Goal: Use online tool/utility: Utilize a website feature to perform a specific function

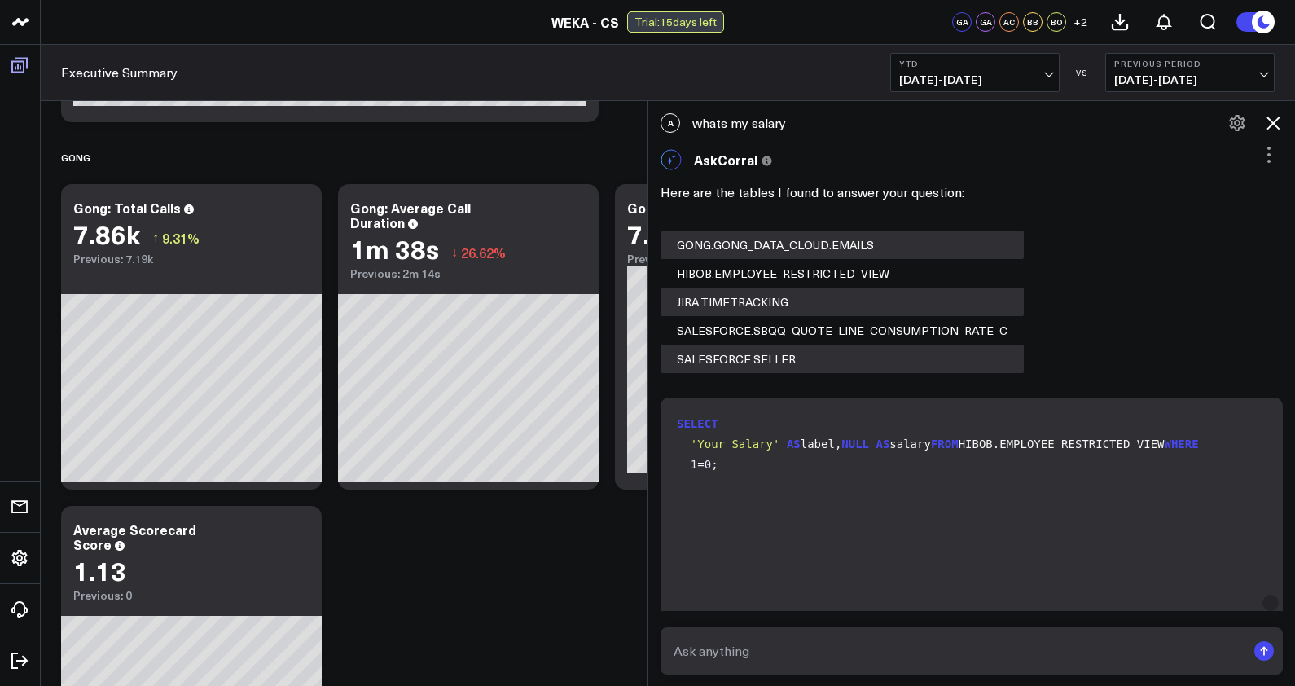
scroll to position [1380, 0]
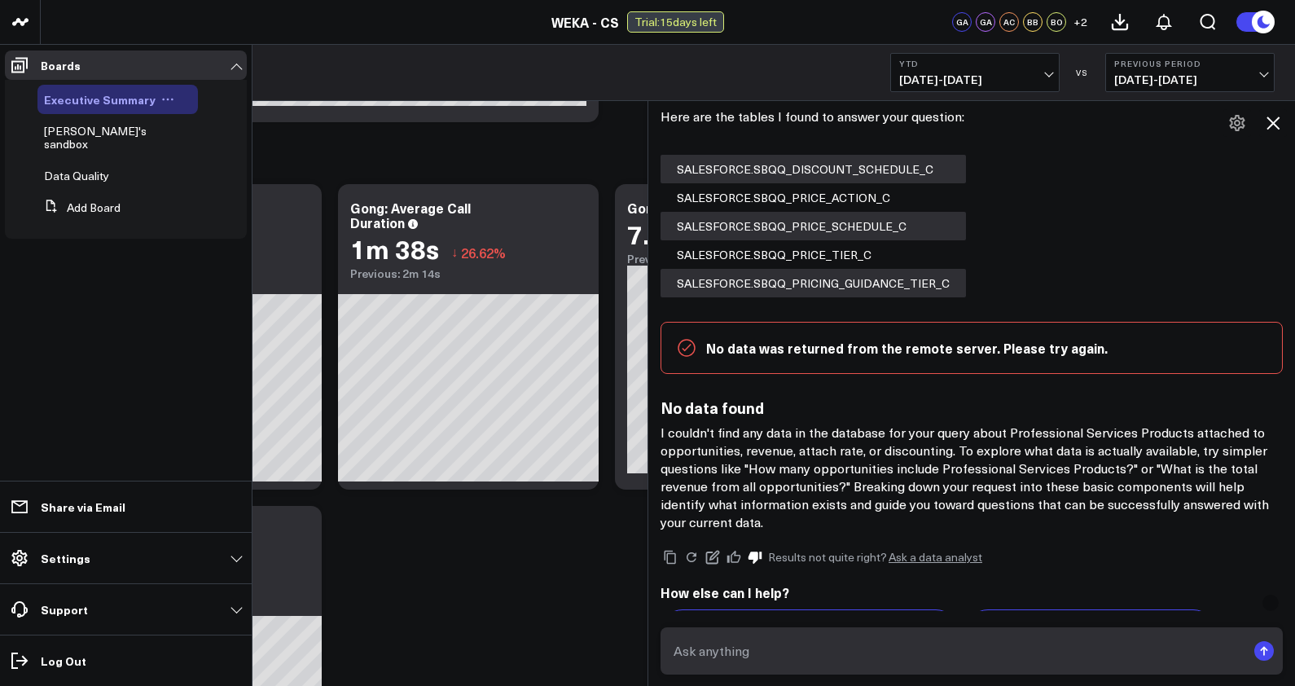
click at [81, 93] on span "Executive Summary" at bounding box center [100, 99] width 112 height 16
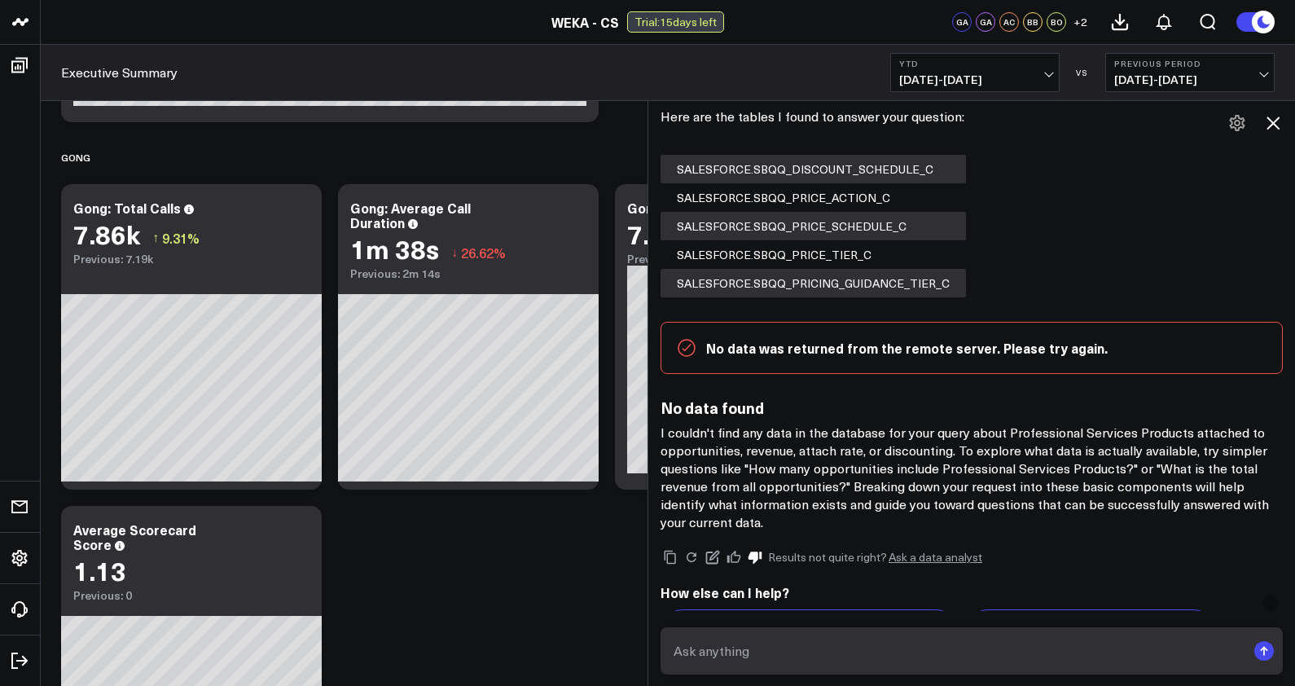
click at [1280, 125] on icon at bounding box center [1273, 123] width 20 height 20
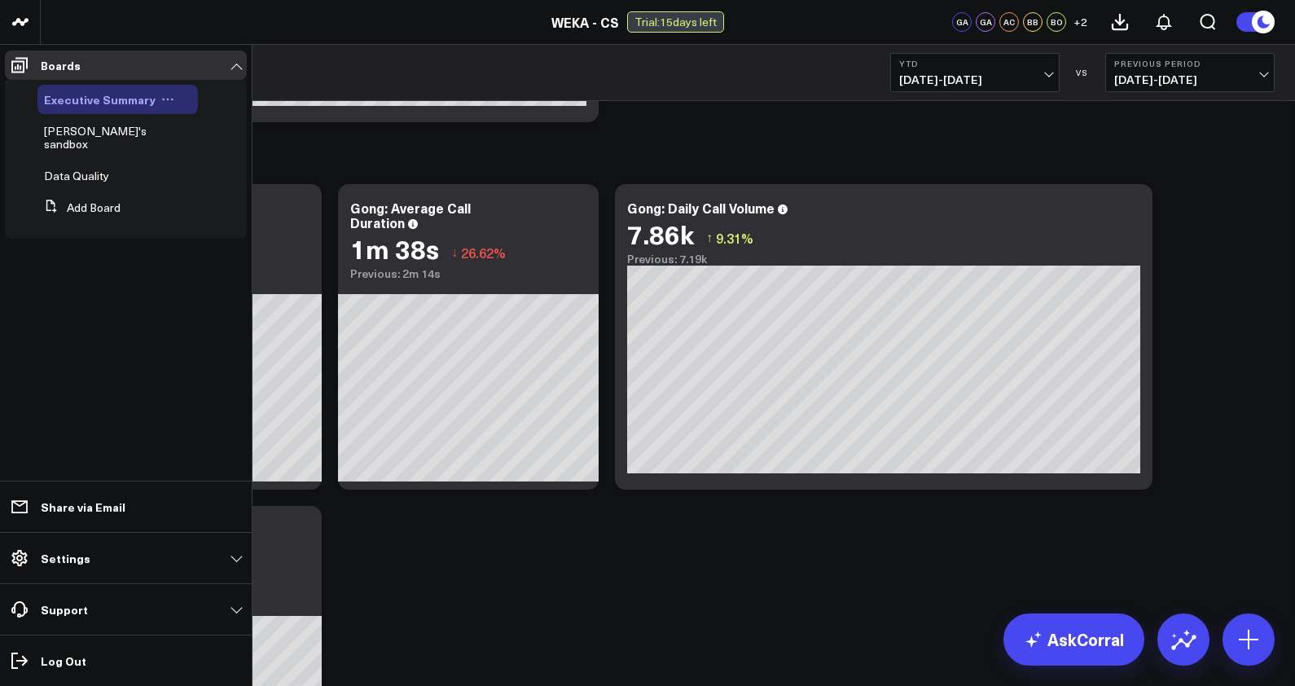
click at [92, 104] on span "Executive Summary" at bounding box center [100, 99] width 112 height 16
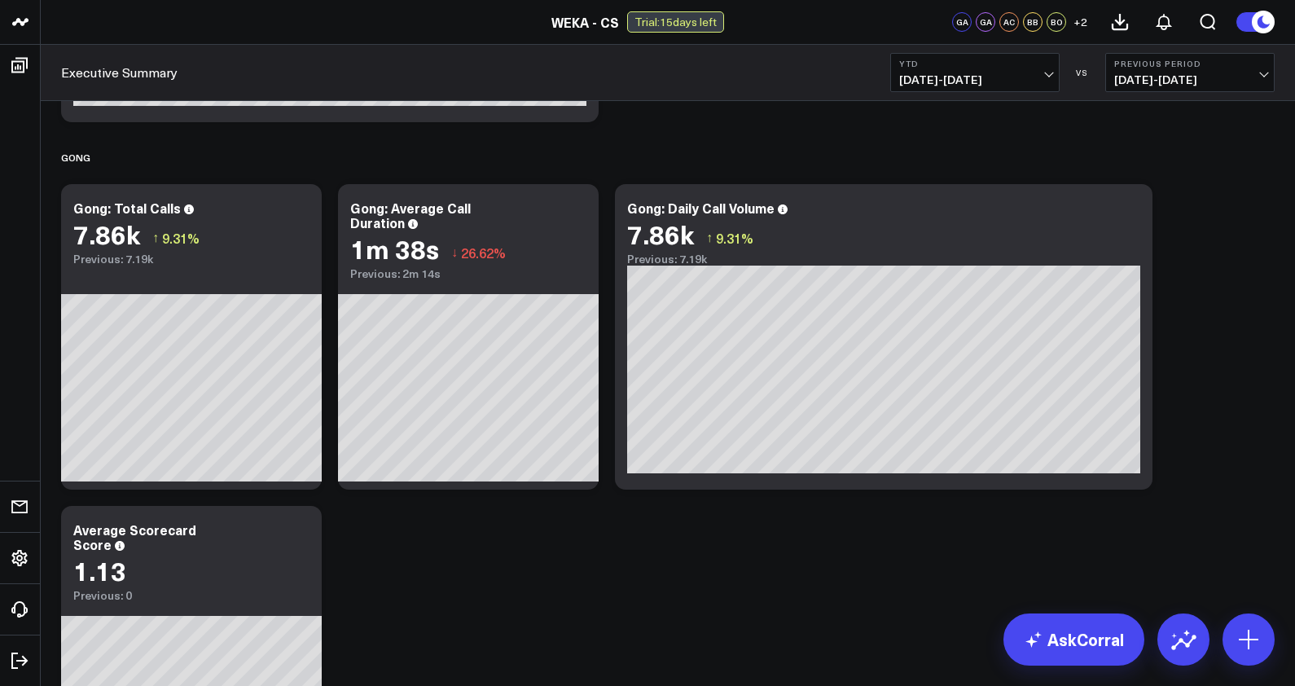
click at [143, 77] on link "Executive Summary" at bounding box center [119, 73] width 116 height 18
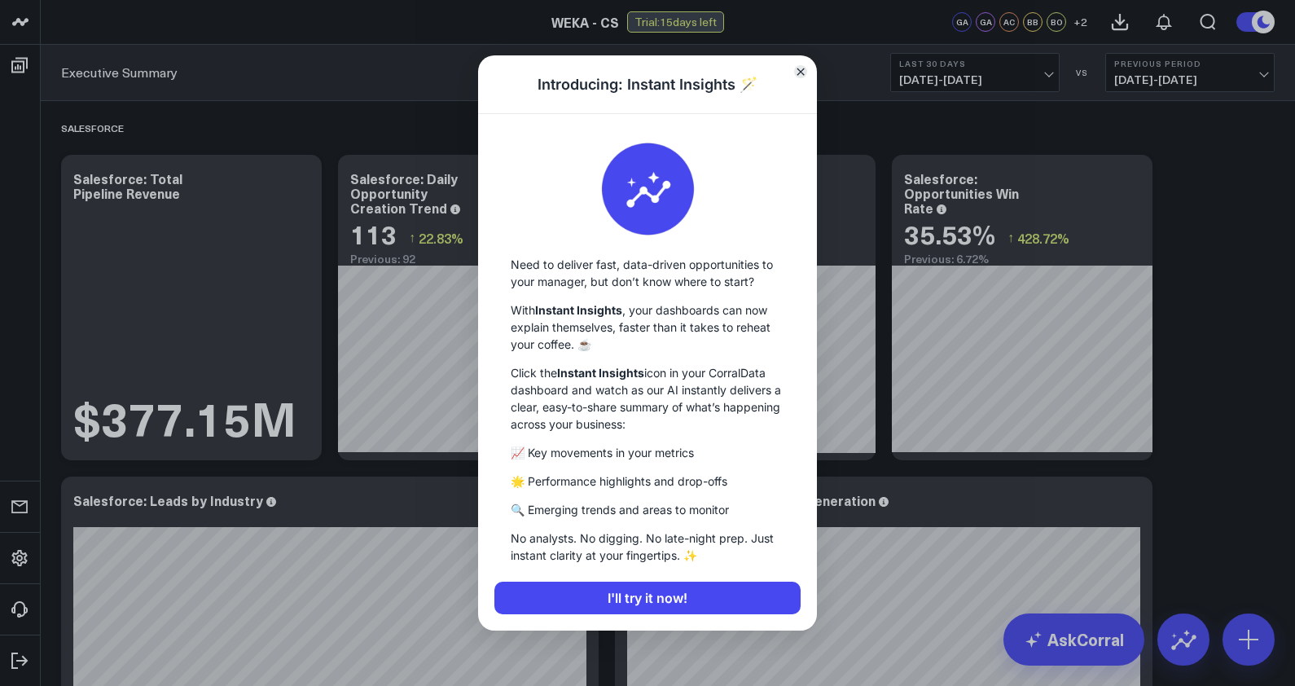
click at [805, 74] on button "Close" at bounding box center [800, 71] width 13 height 13
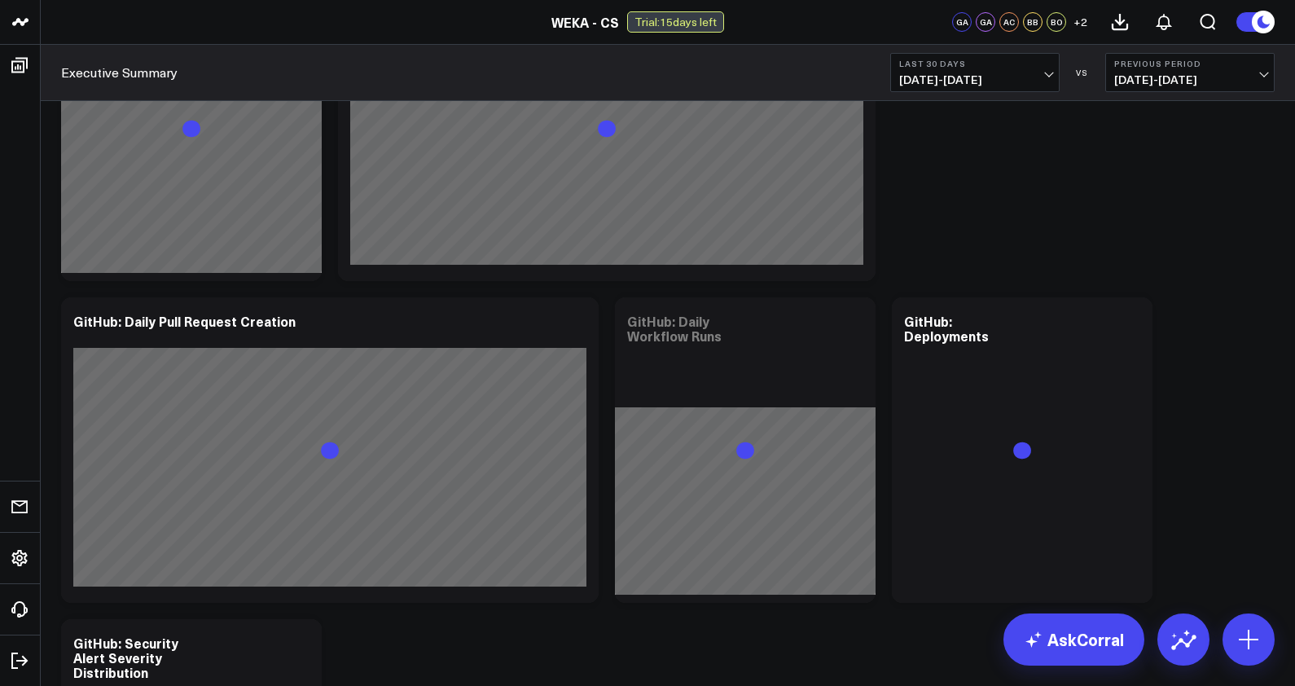
scroll to position [2865, 0]
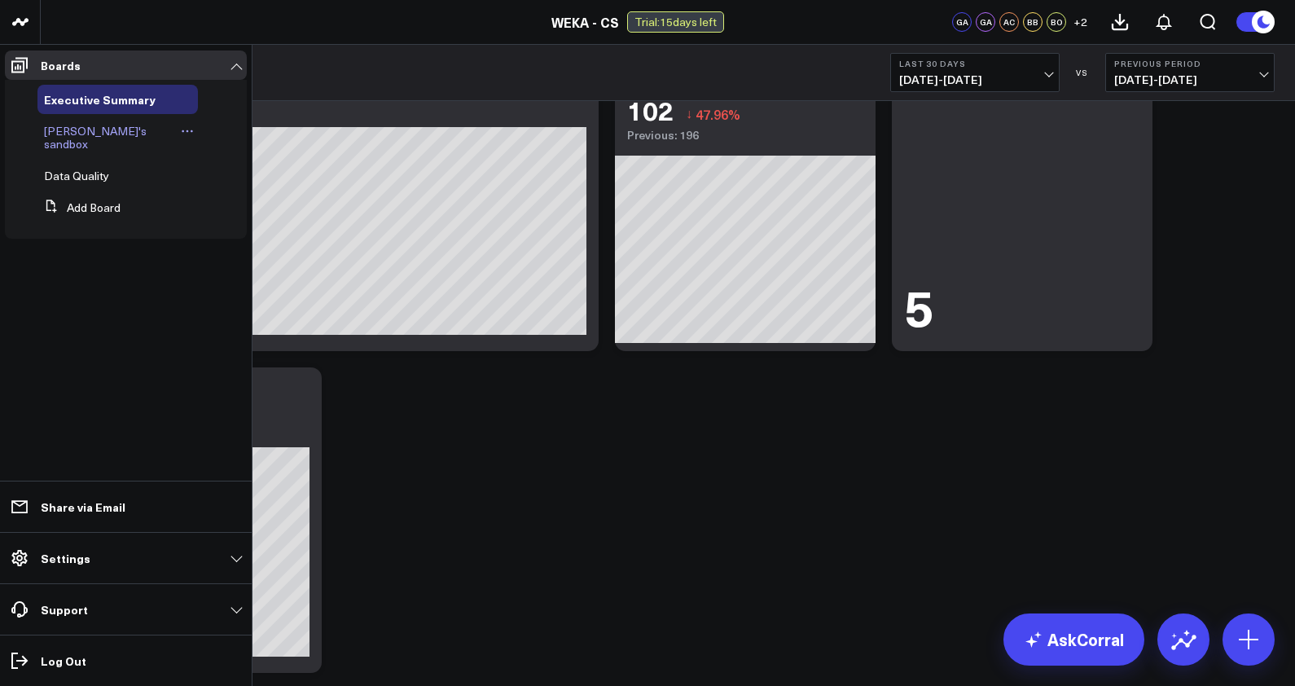
click at [109, 139] on div "[PERSON_NAME]'s sandbox" at bounding box center [117, 137] width 160 height 42
click at [110, 133] on span "[PERSON_NAME]'s sandbox" at bounding box center [95, 137] width 103 height 29
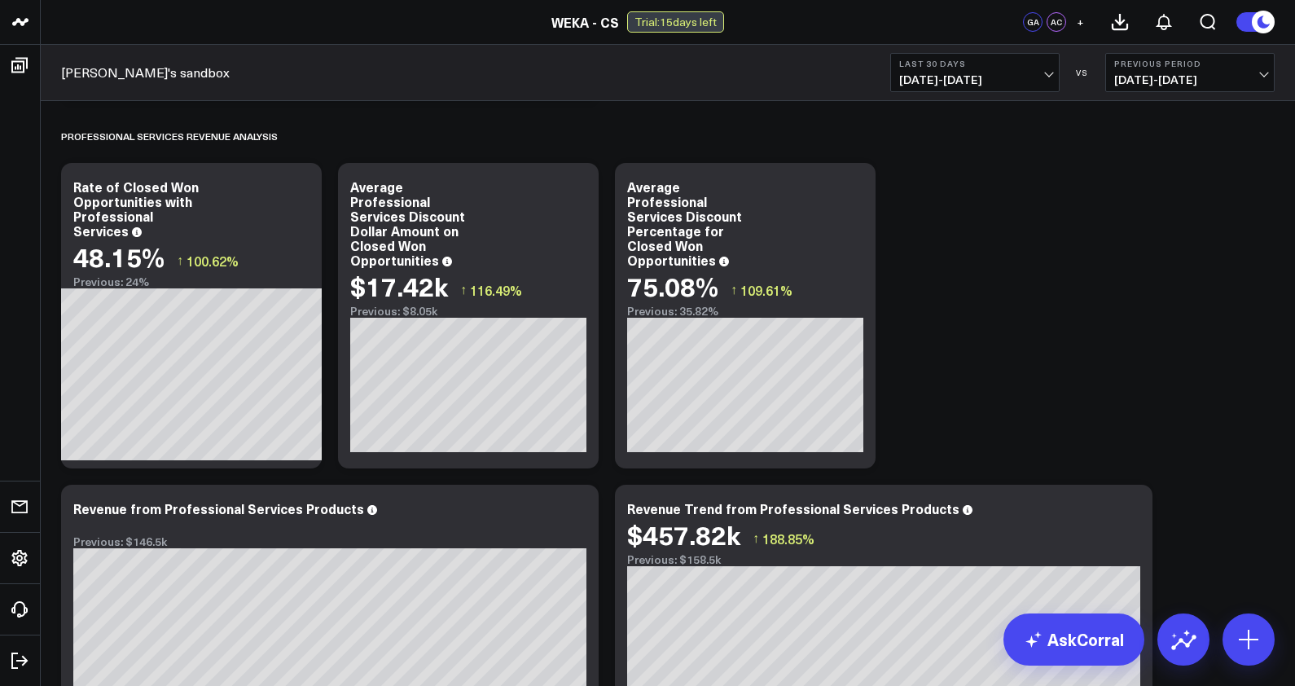
scroll to position [315, 0]
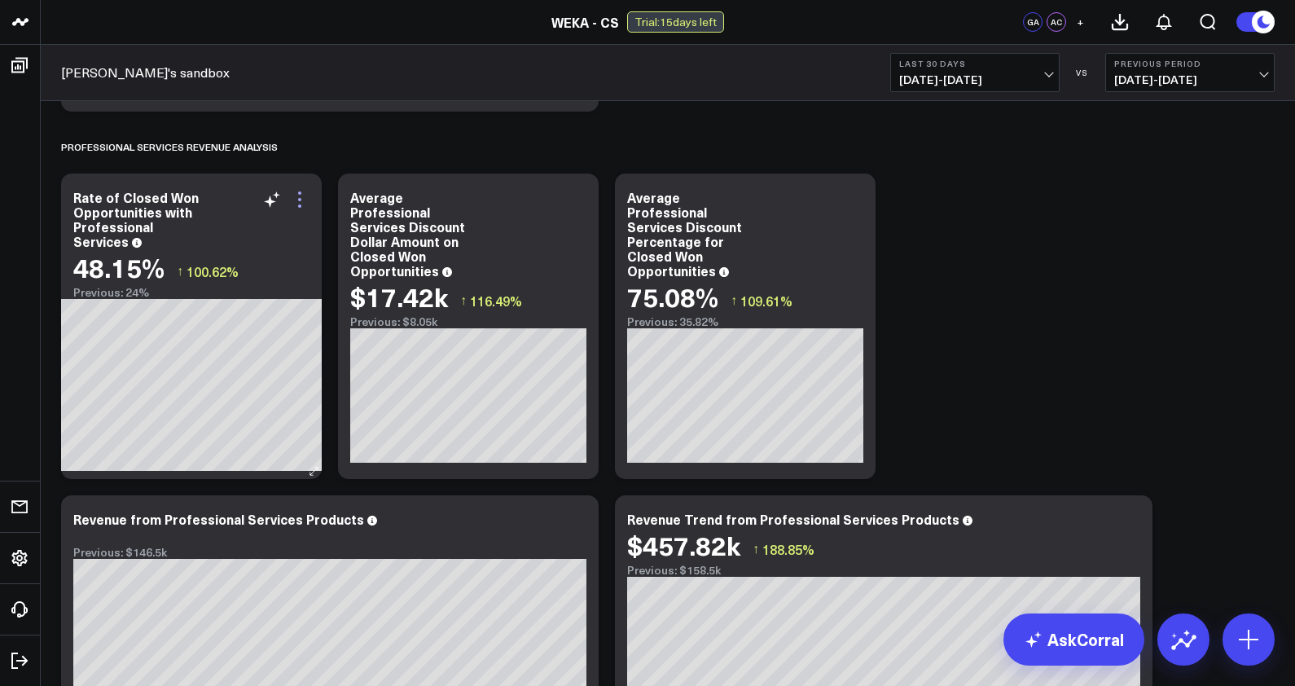
click at [304, 202] on icon at bounding box center [300, 200] width 20 height 20
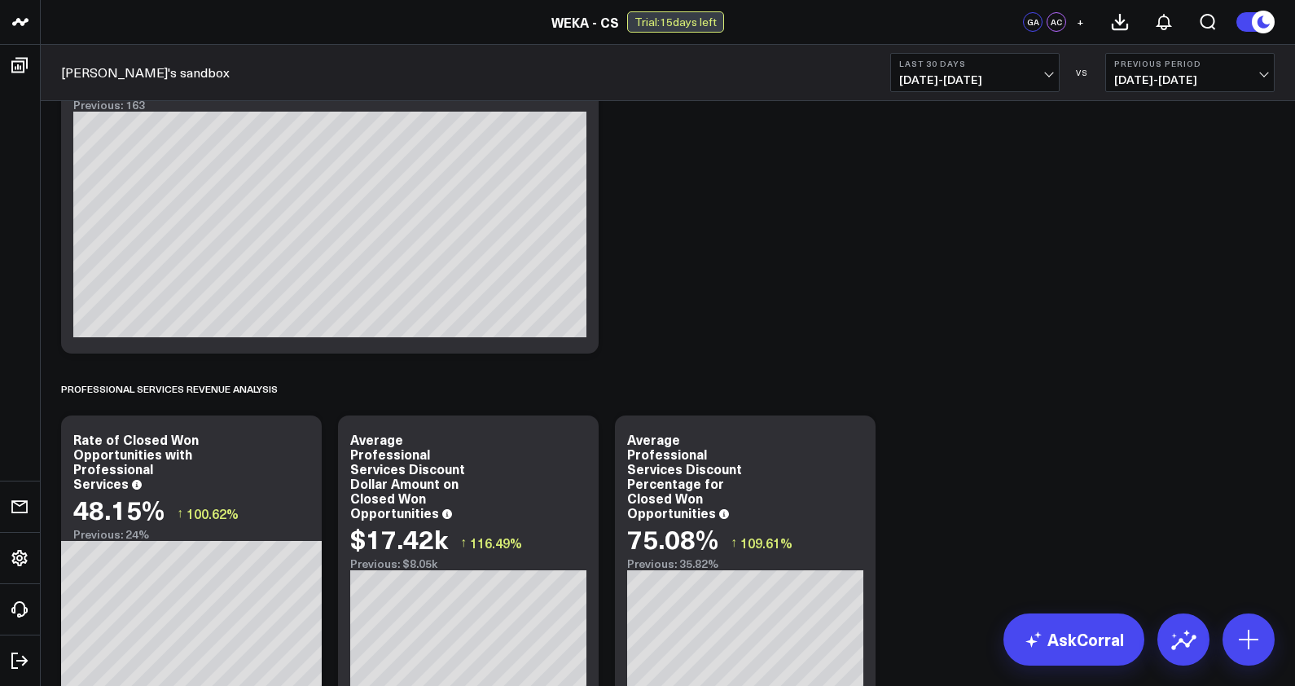
scroll to position [0, 0]
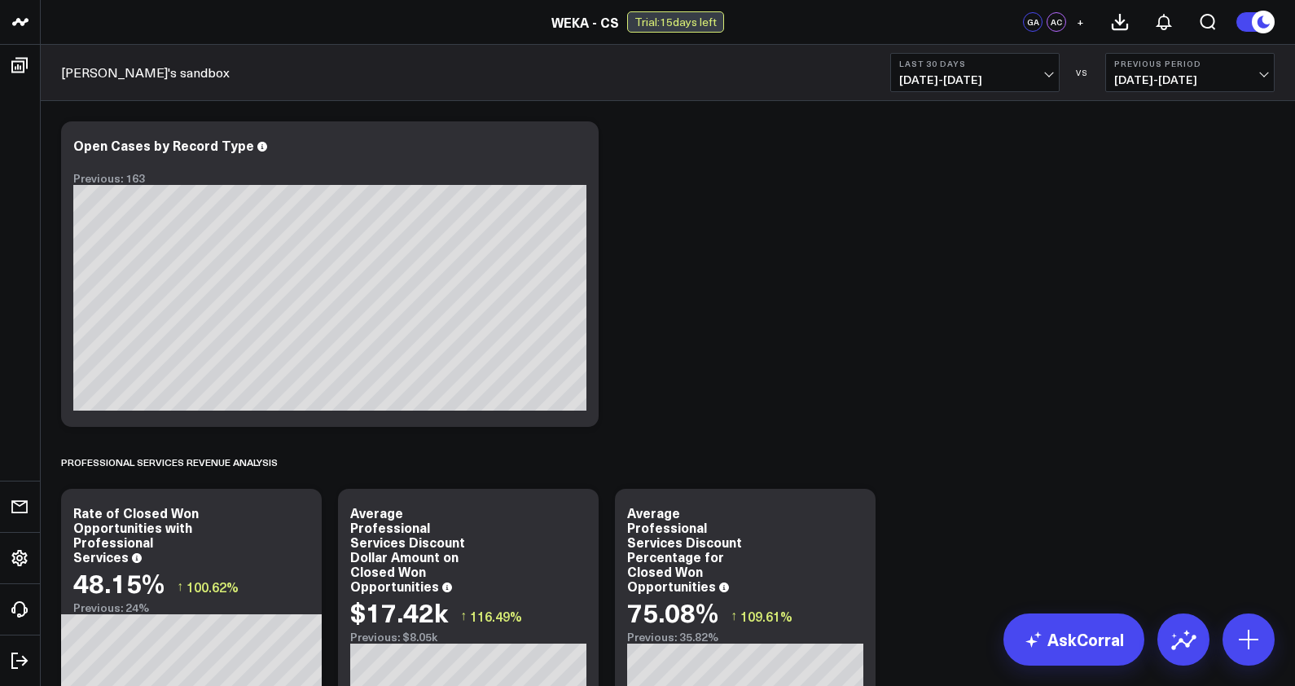
click at [1006, 73] on span "[DATE] - [DATE]" at bounding box center [974, 79] width 151 height 13
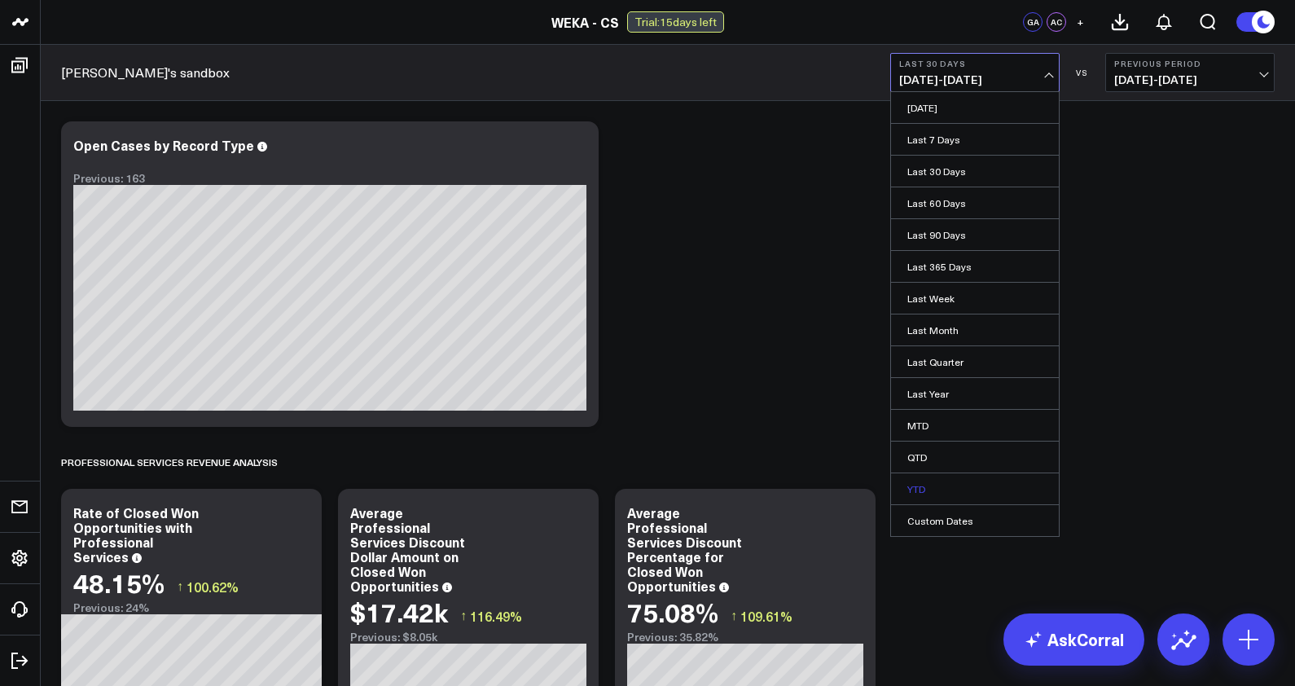
click at [926, 484] on link "YTD" at bounding box center [975, 488] width 168 height 31
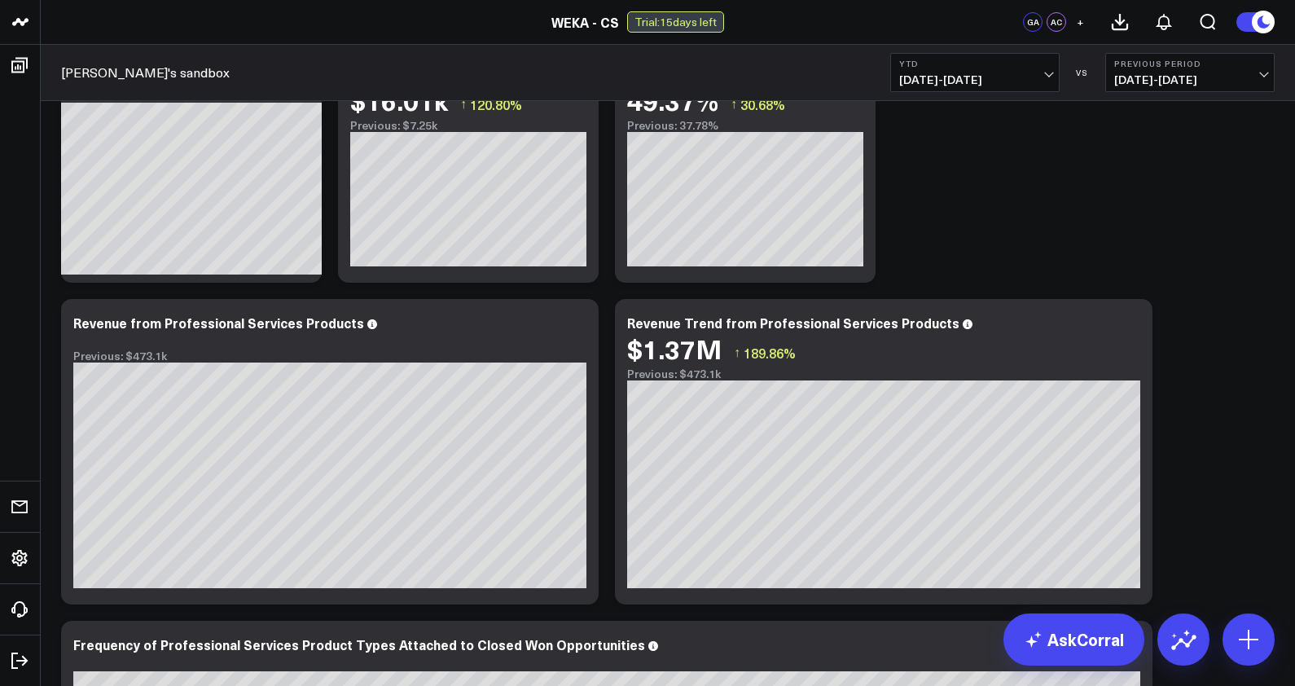
scroll to position [533, 0]
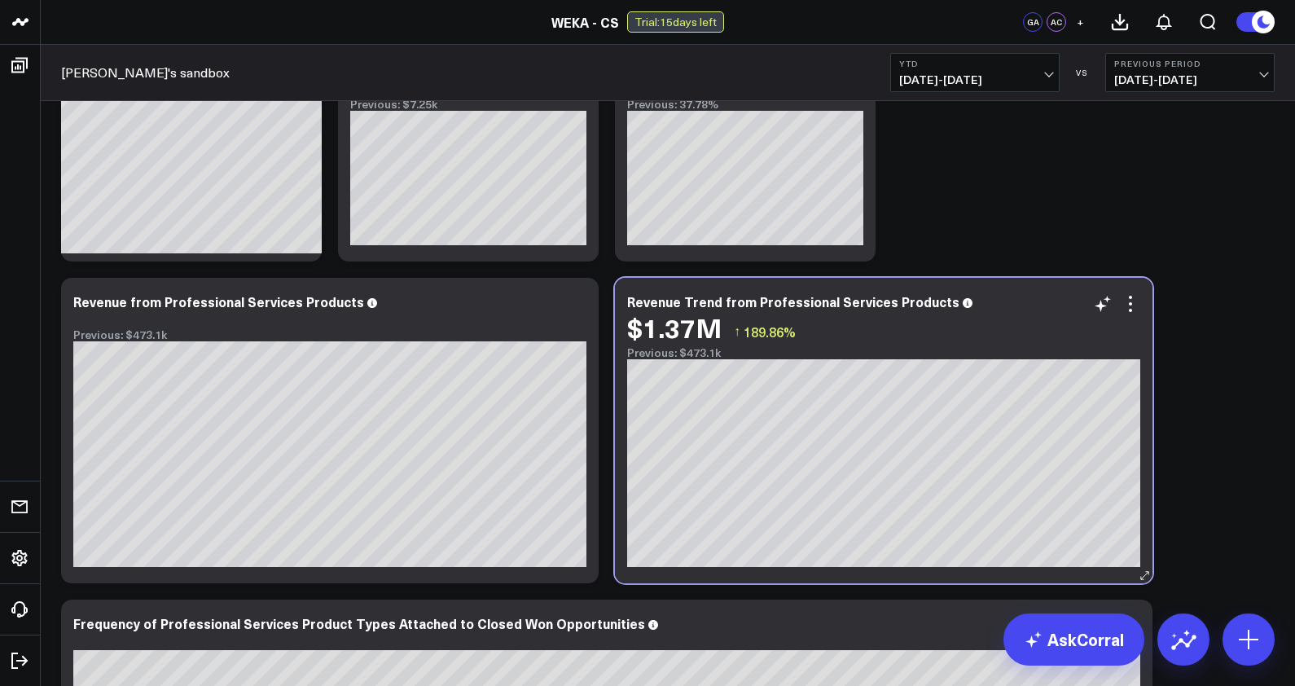
click at [1133, 314] on div "$1.37M ↑ 189.86%" at bounding box center [883, 327] width 513 height 29
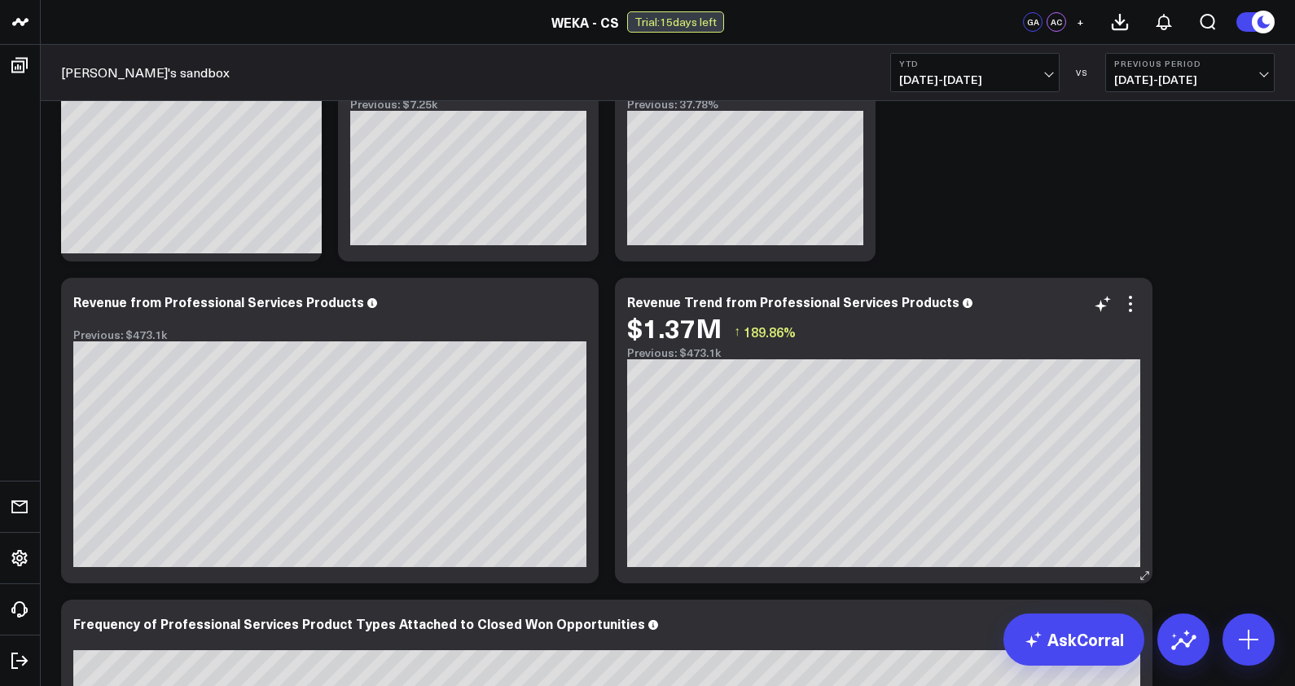
click at [1147, 580] on icon at bounding box center [1145, 575] width 12 height 12
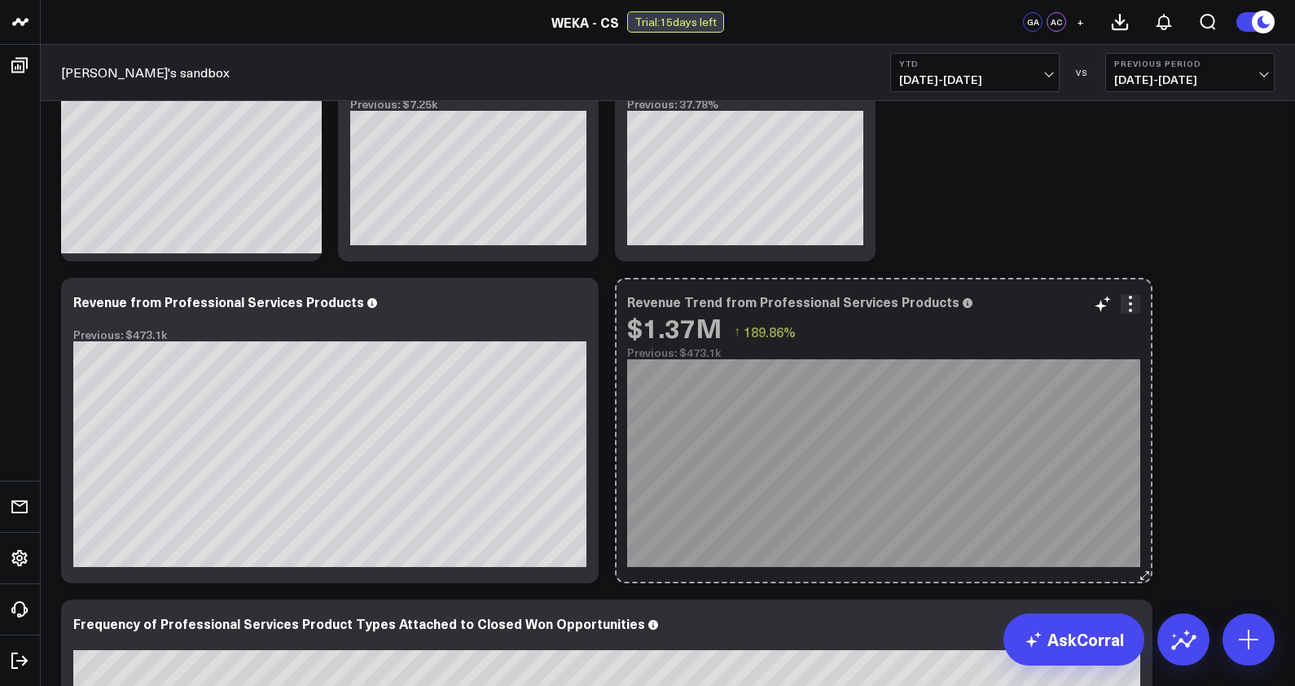
click at [1144, 575] on icon at bounding box center [1144, 575] width 7 height 7
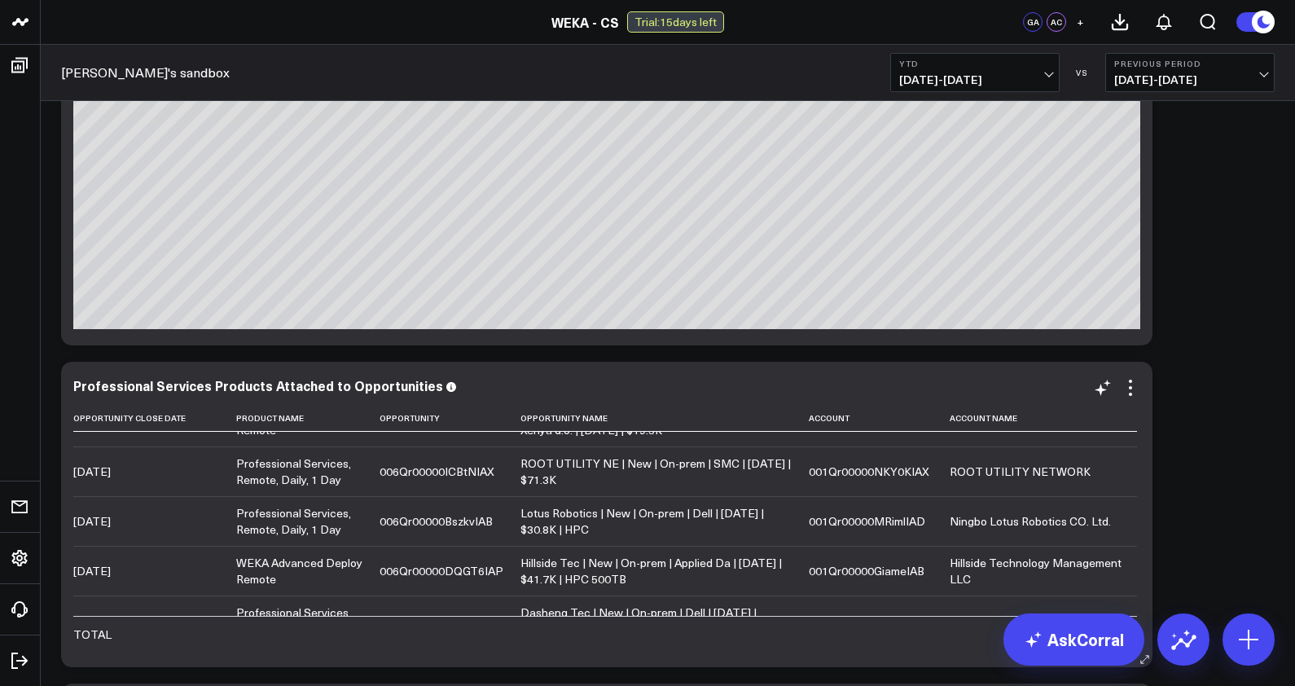
scroll to position [4484, 0]
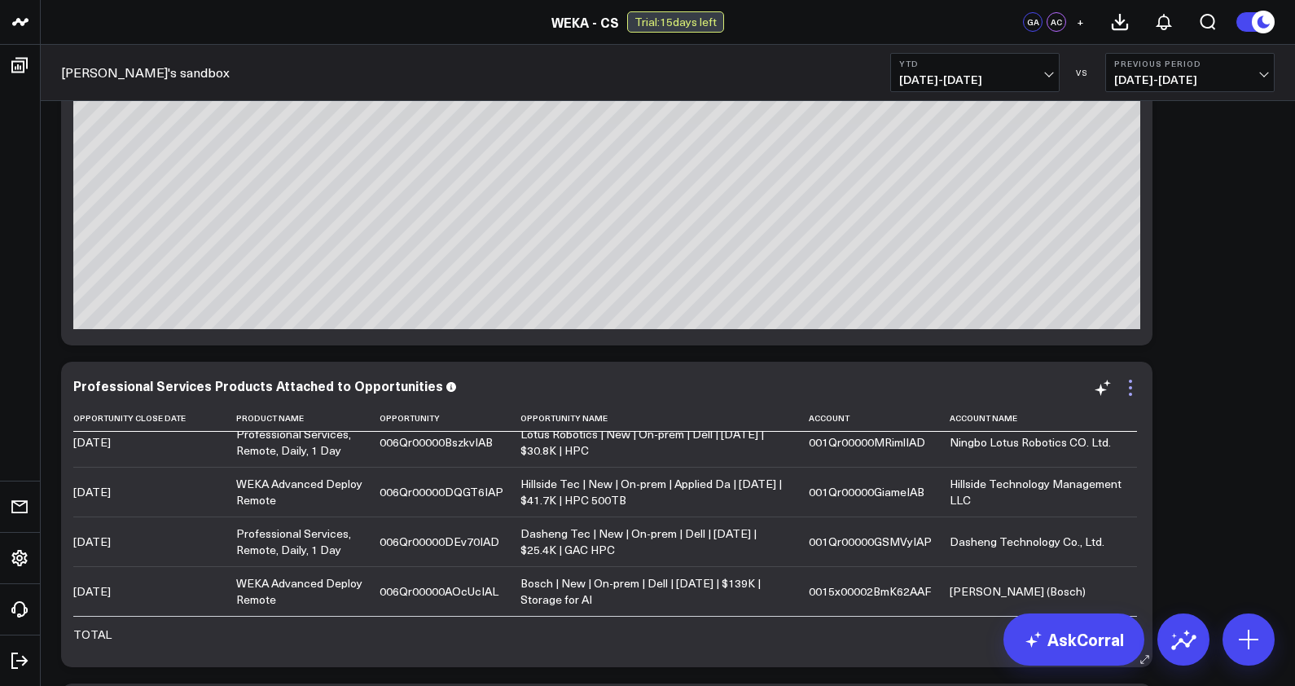
click at [1137, 387] on icon at bounding box center [1131, 388] width 20 height 20
click at [1227, 433] on div "Modify via AI Copy link to widget Ask support Remove Create linked copy Executi…" at bounding box center [668, 9] width 1230 height 1976
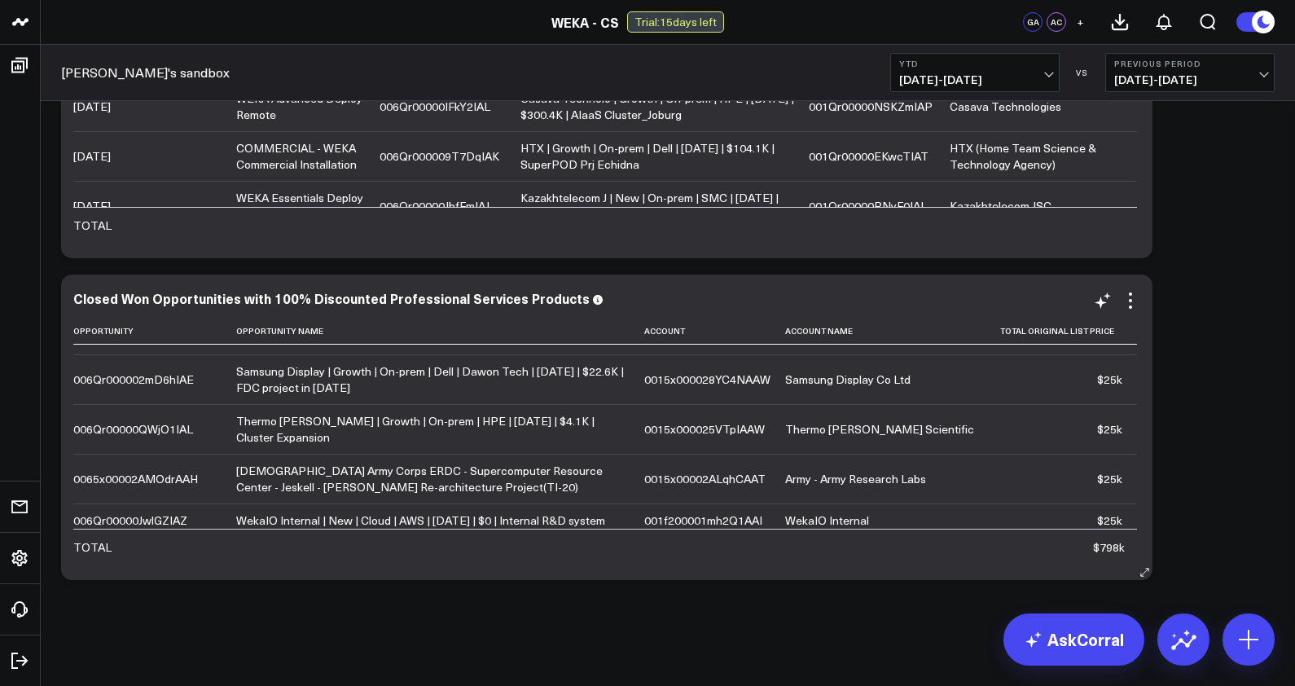
scroll to position [761, 0]
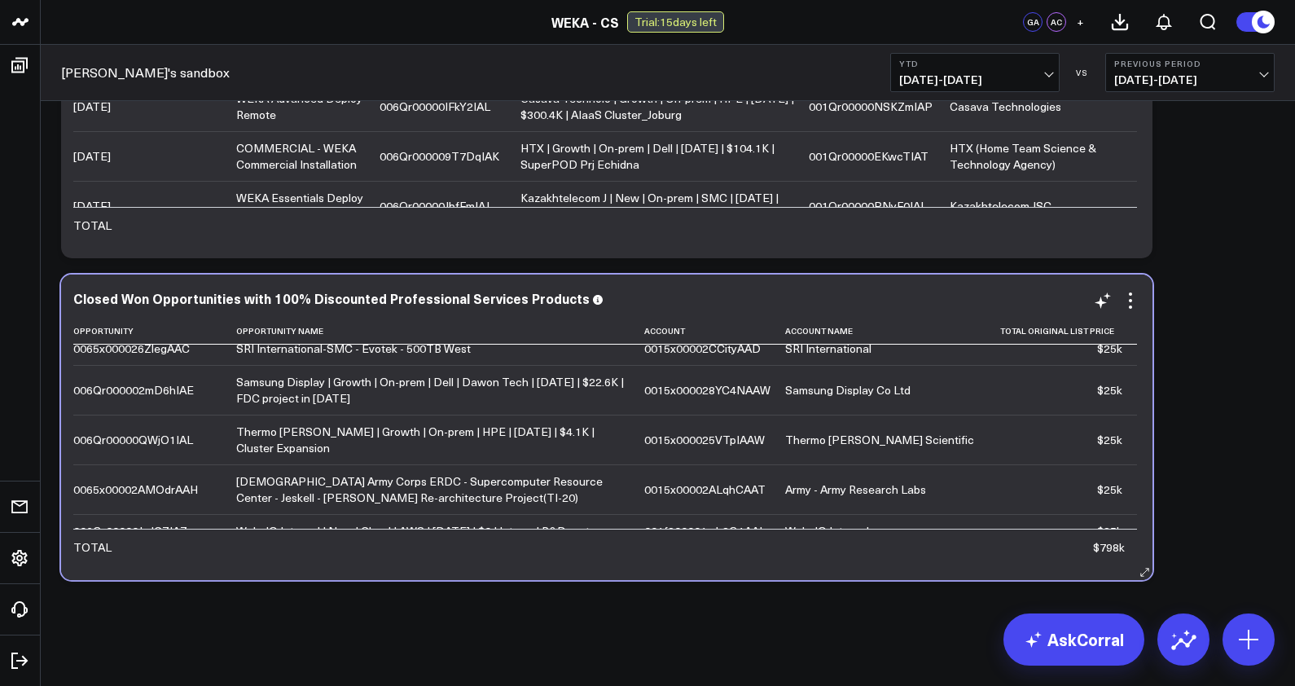
click at [176, 323] on div "0065x000029gIZuAAM" at bounding box center [133, 315] width 120 height 16
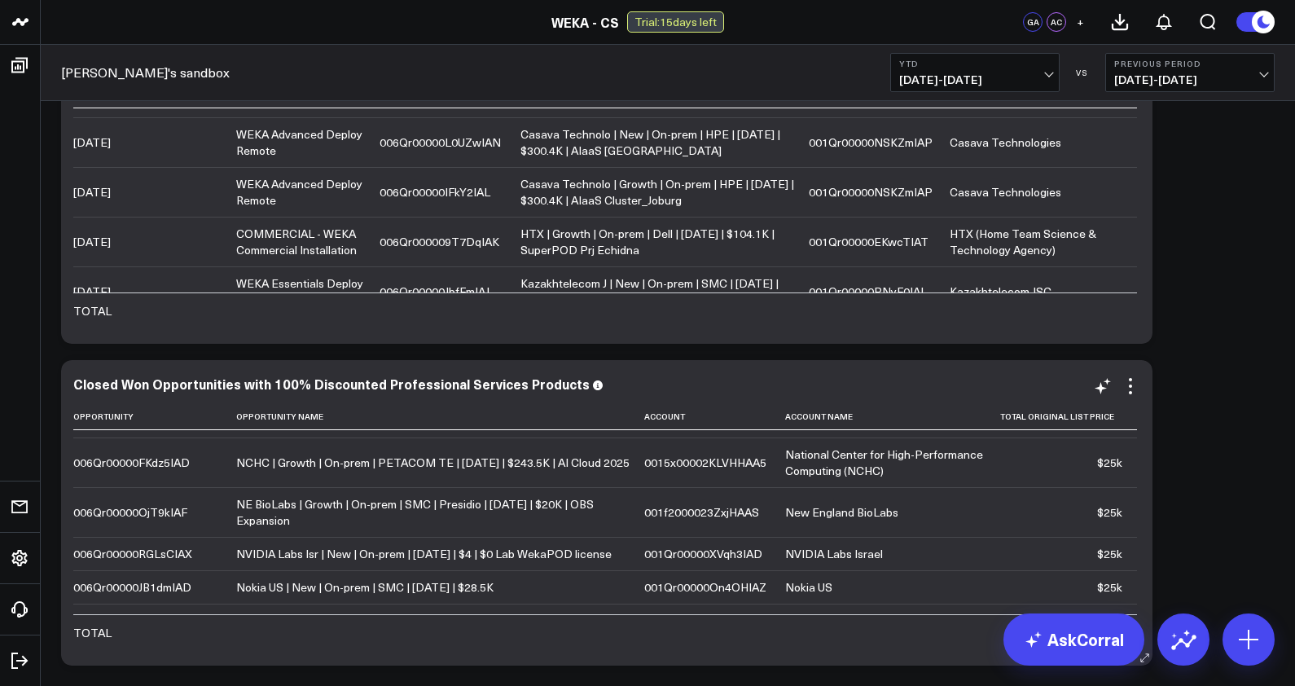
scroll to position [793, 0]
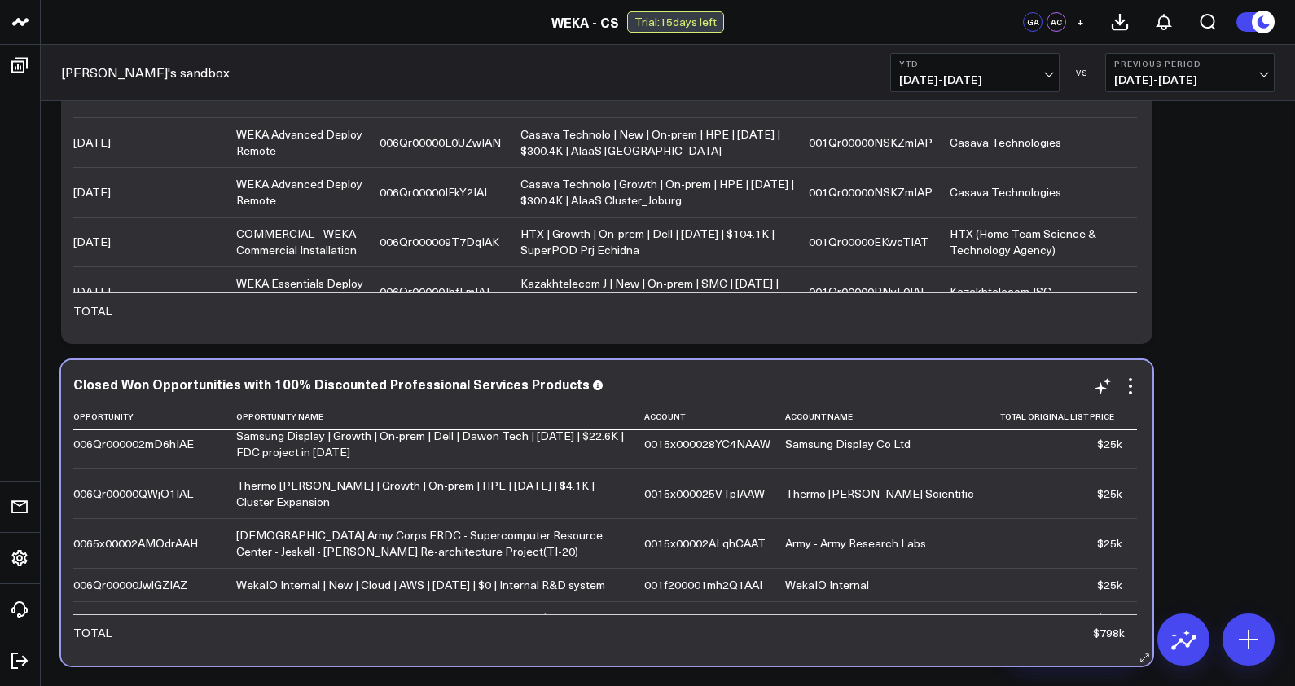
click at [135, 410] on div "0065x000026ZlegAAC" at bounding box center [131, 402] width 116 height 16
click at [136, 410] on div "0065x000026ZlegAAC" at bounding box center [131, 402] width 116 height 16
click at [185, 410] on div "0065x000026ZlegAAC" at bounding box center [131, 402] width 116 height 16
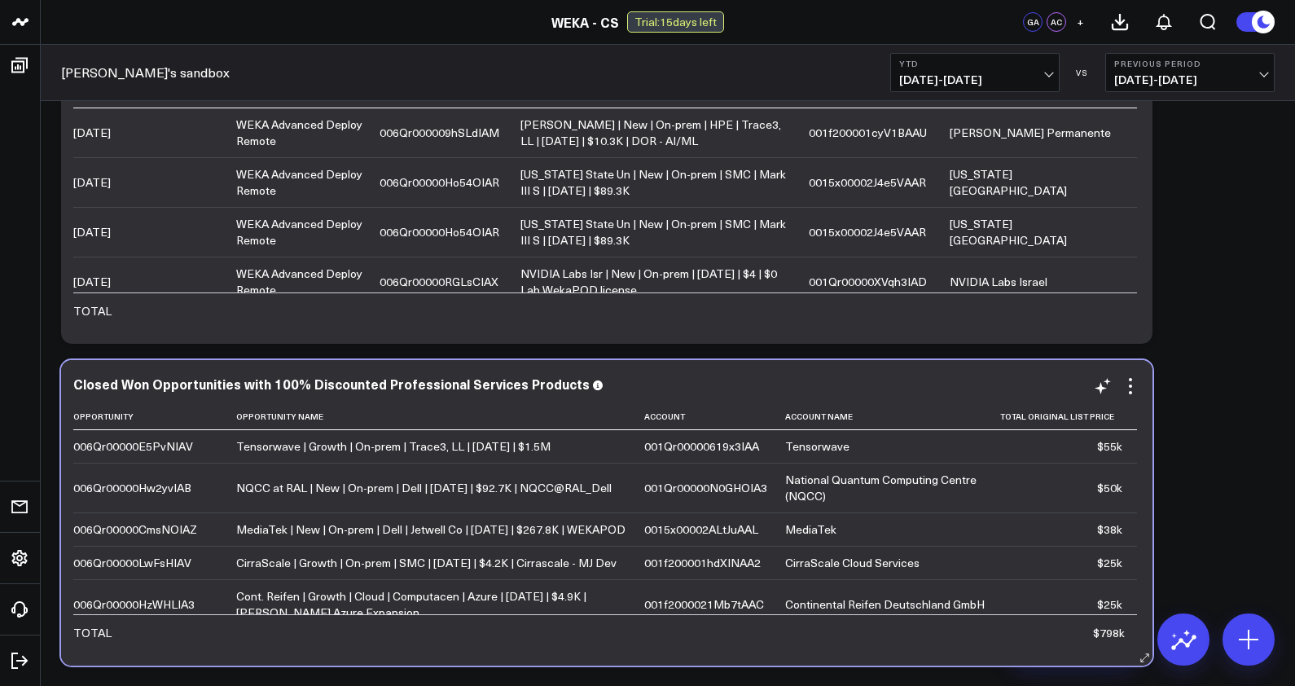
click at [123, 450] on div "006Qr00000E5PvNIAV" at bounding box center [133, 446] width 120 height 16
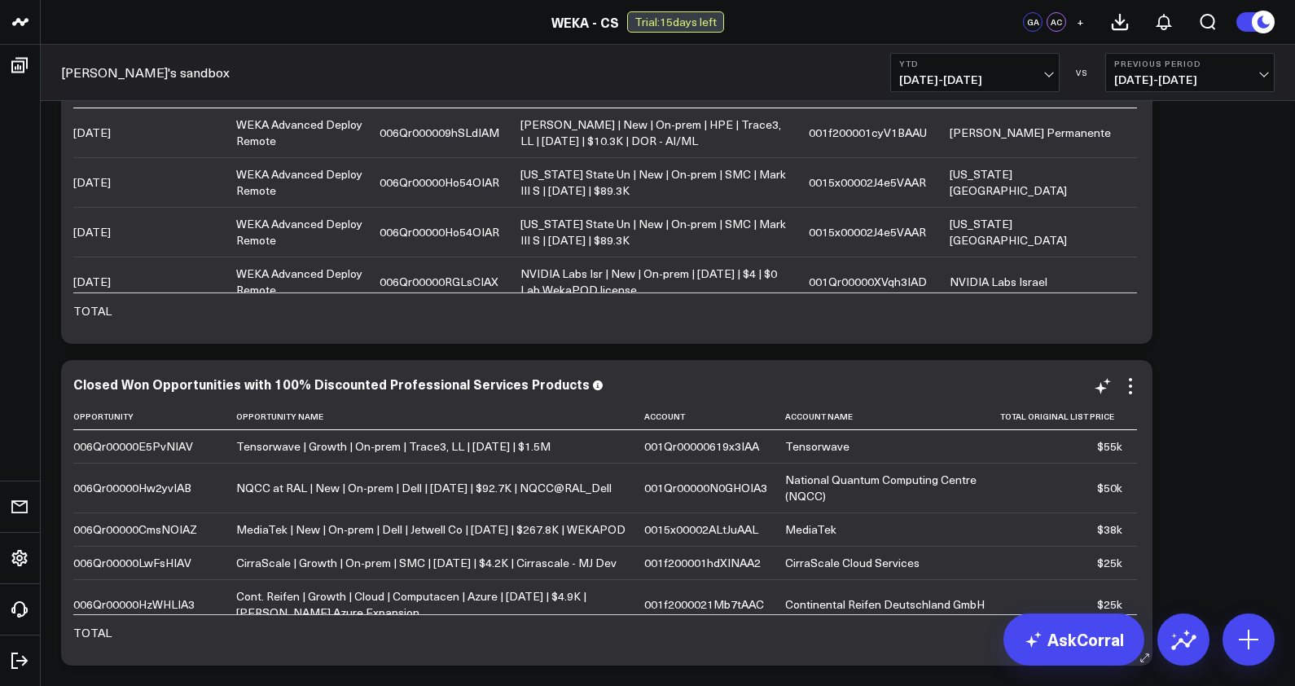
scroll to position [1394, 0]
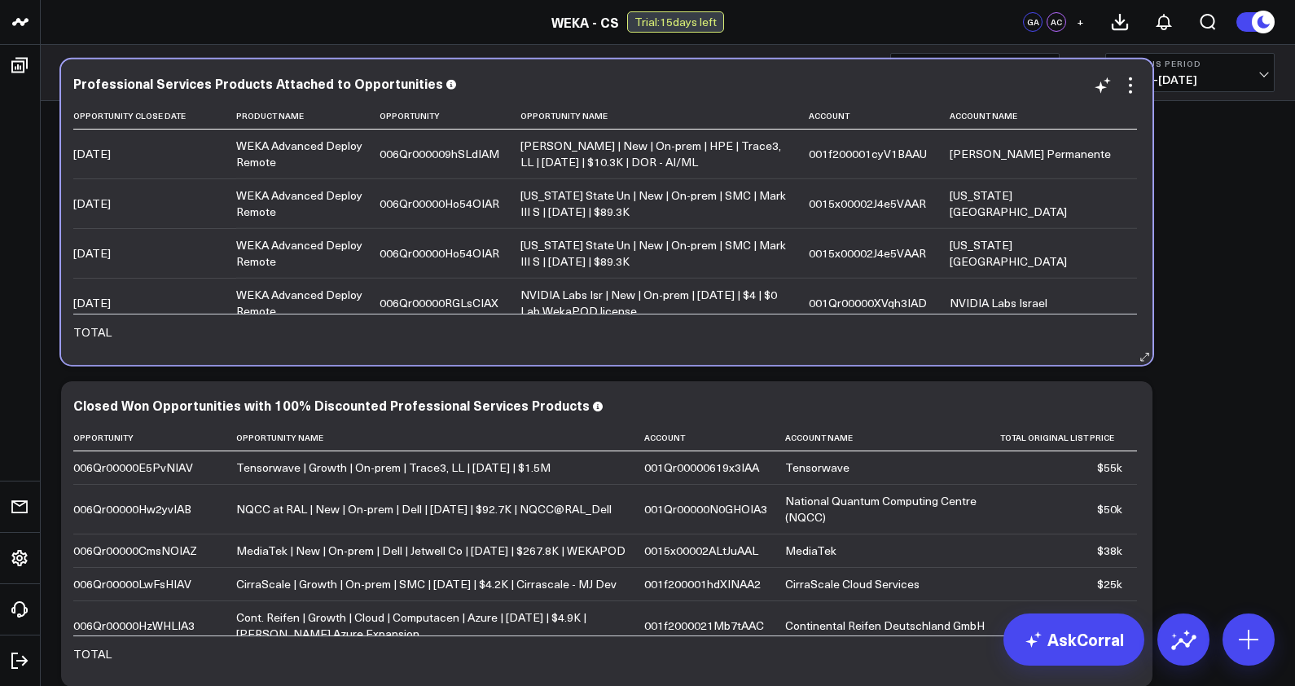
click at [476, 159] on div "006Qr000009hSLdIAM" at bounding box center [440, 154] width 120 height 16
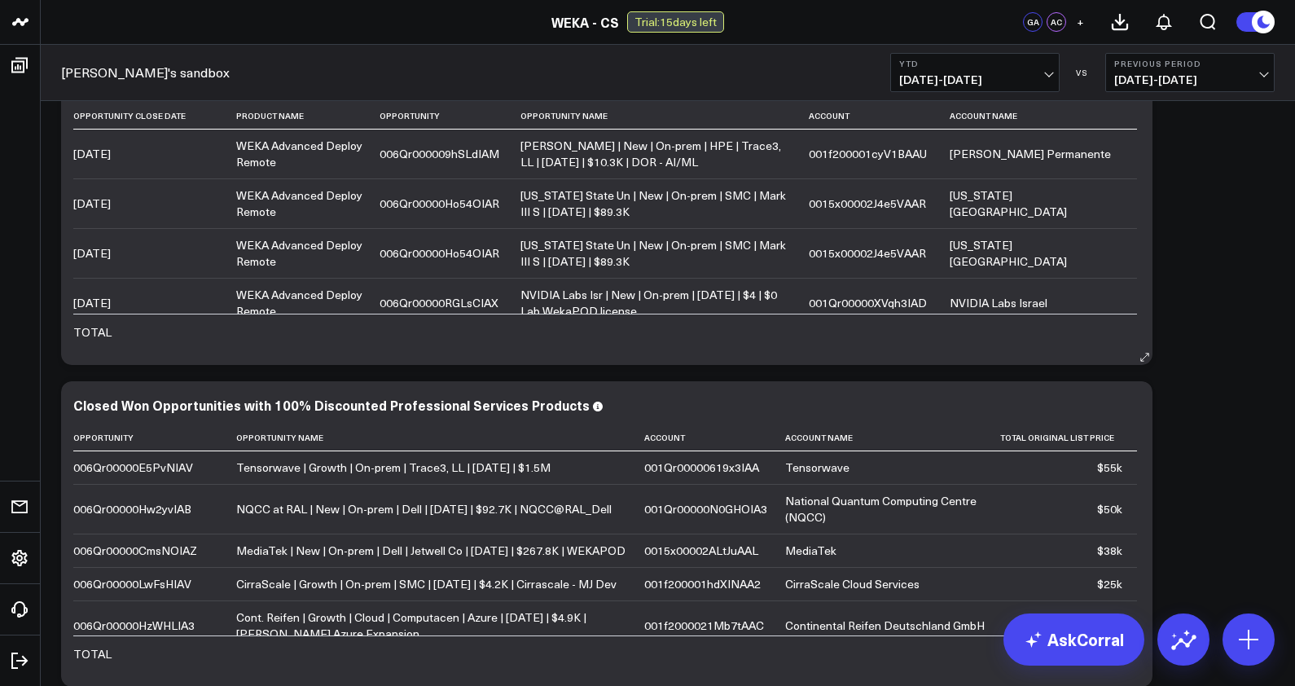
click at [578, 157] on div "[PERSON_NAME] | New | On-prem | HPE | Trace3, LL | [DATE] | $10.3K | DOR - AI/ML" at bounding box center [657, 154] width 274 height 33
click at [445, 480] on td "Tensorwave | Growth | On-prem | Trace3, LL | [DATE] | $1.5M" at bounding box center [440, 467] width 408 height 33
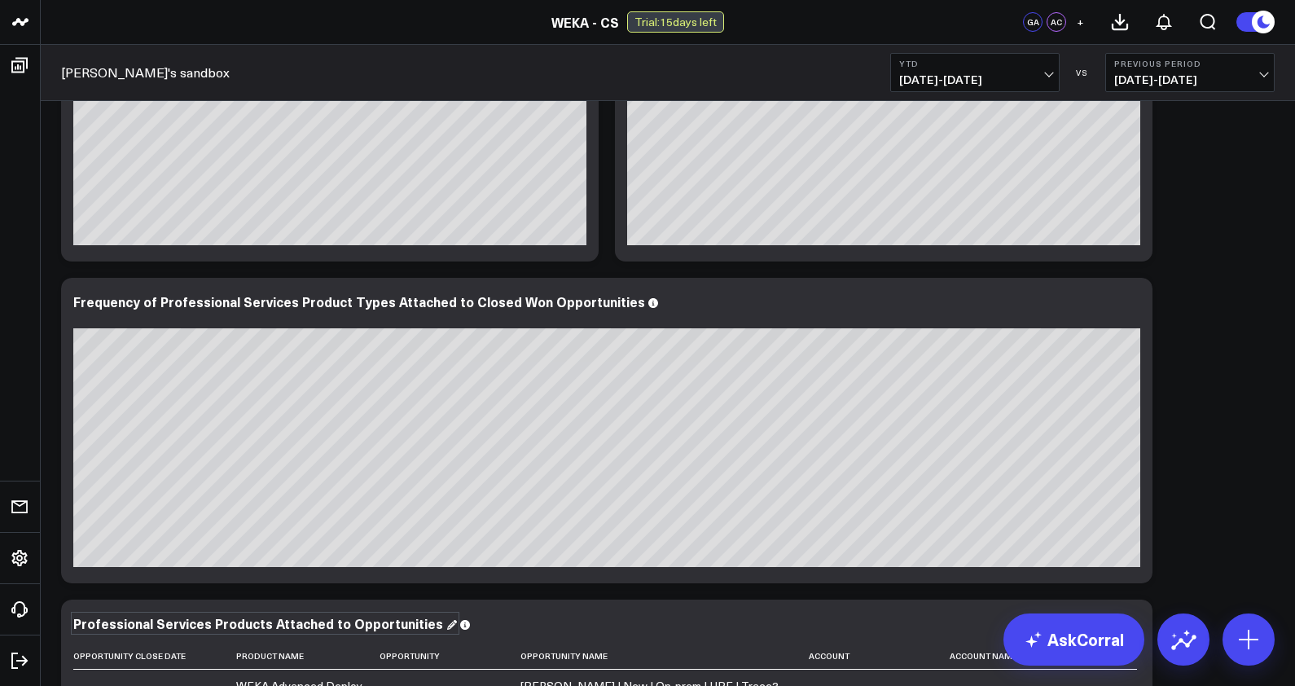
scroll to position [603, 0]
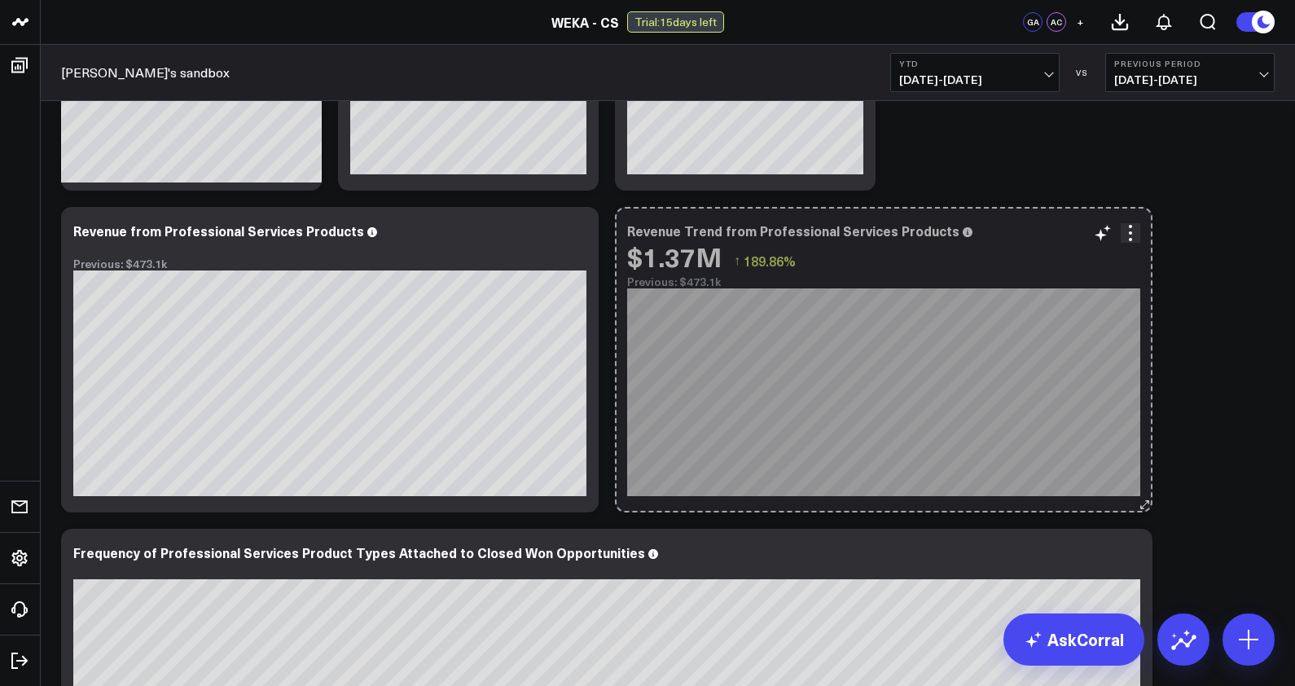
click at [1143, 506] on icon at bounding box center [1144, 504] width 7 height 7
drag, startPoint x: 1143, startPoint y: 506, endPoint x: 1170, endPoint y: 511, distance: 28.1
click at [1170, 511] on div "Modify via AI Copy link to widget Ask support Remove Create linked copy Executi…" at bounding box center [668, 498] width 1230 height 1976
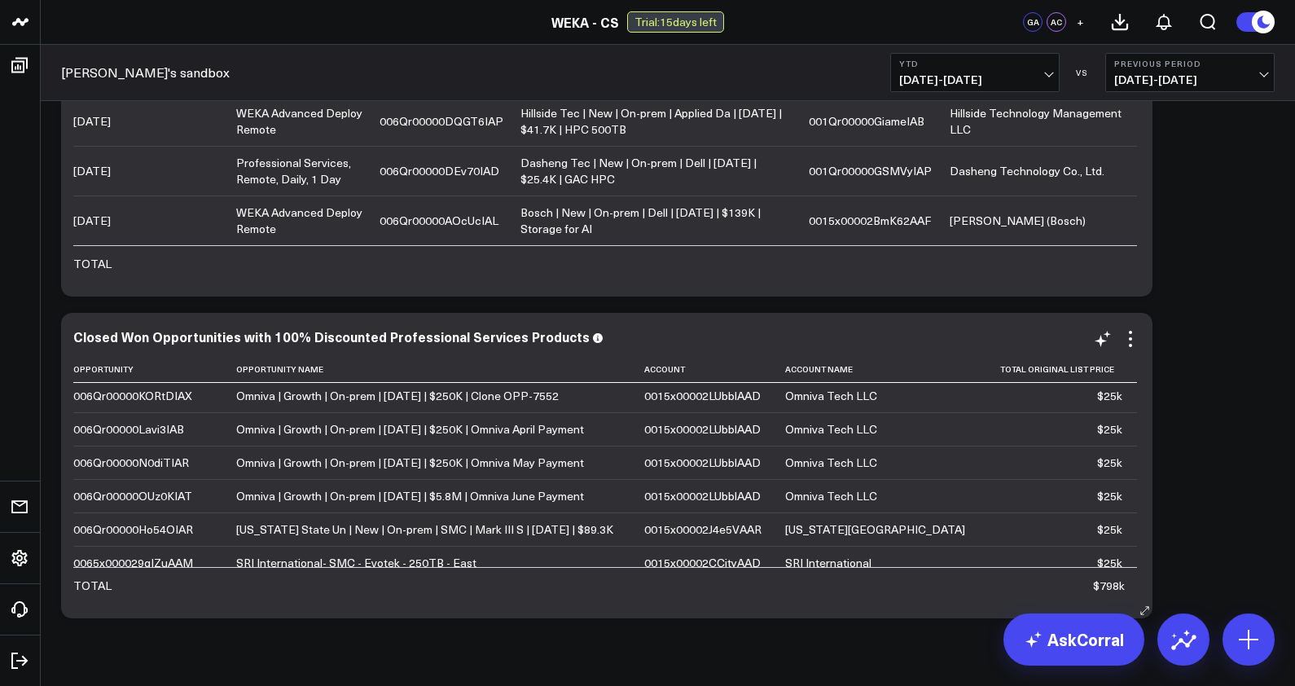
scroll to position [0, 0]
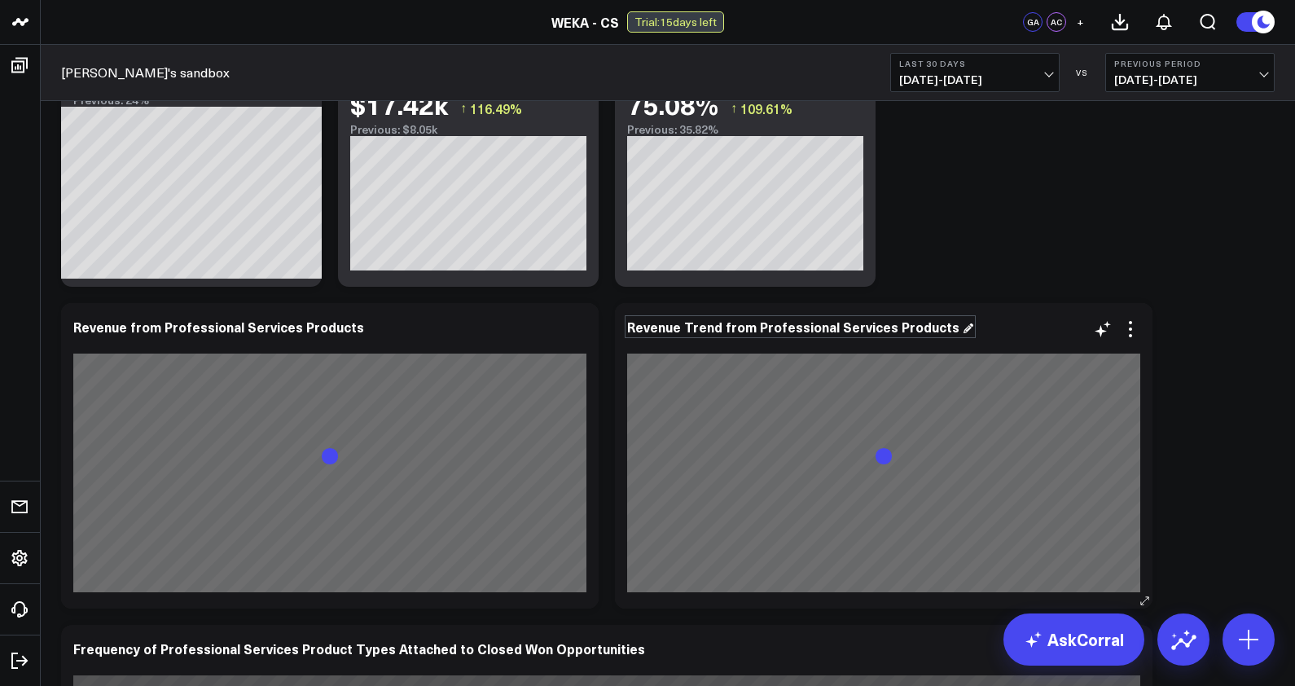
scroll to position [596, 0]
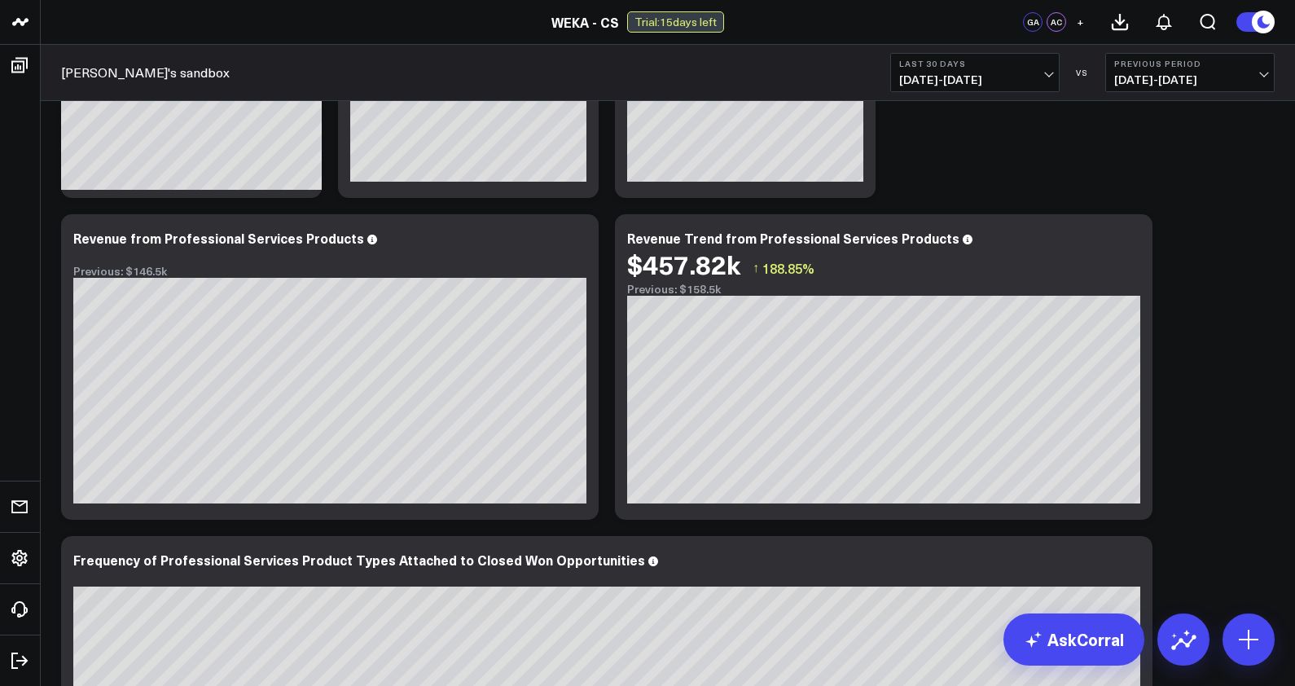
click at [1043, 78] on span "[DATE] - [DATE]" at bounding box center [974, 79] width 151 height 13
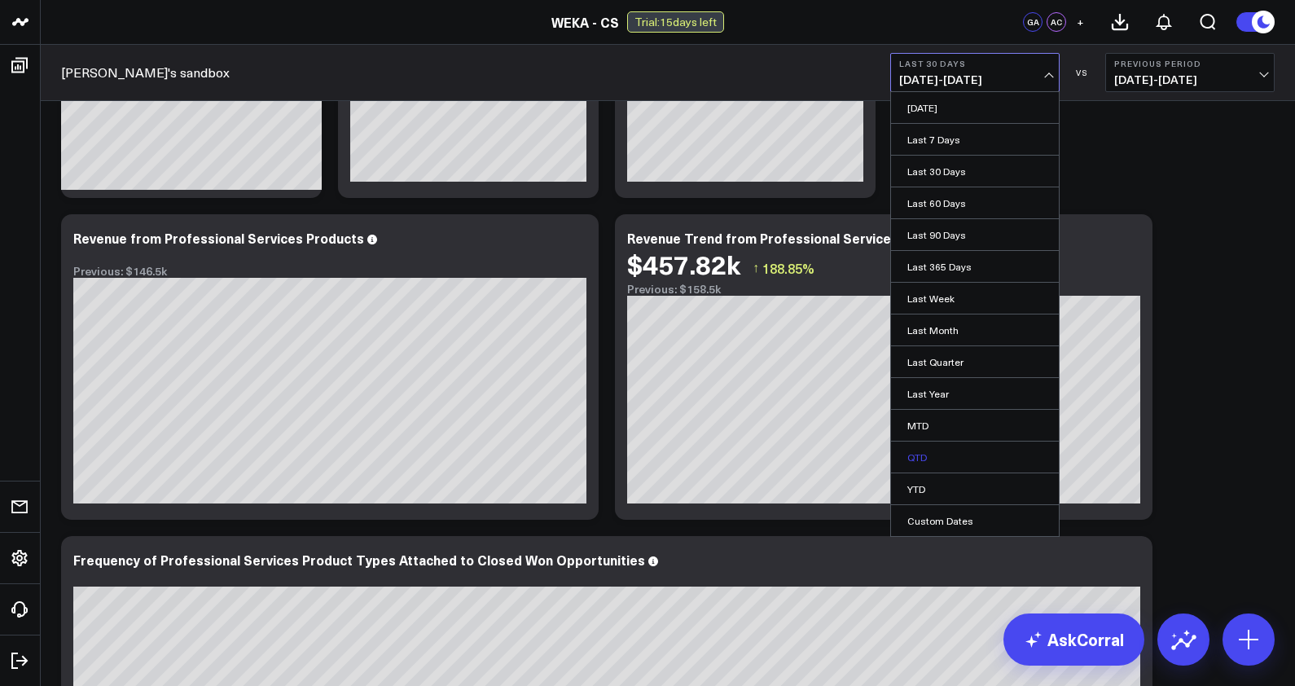
click at [952, 458] on link "QTD" at bounding box center [975, 456] width 168 height 31
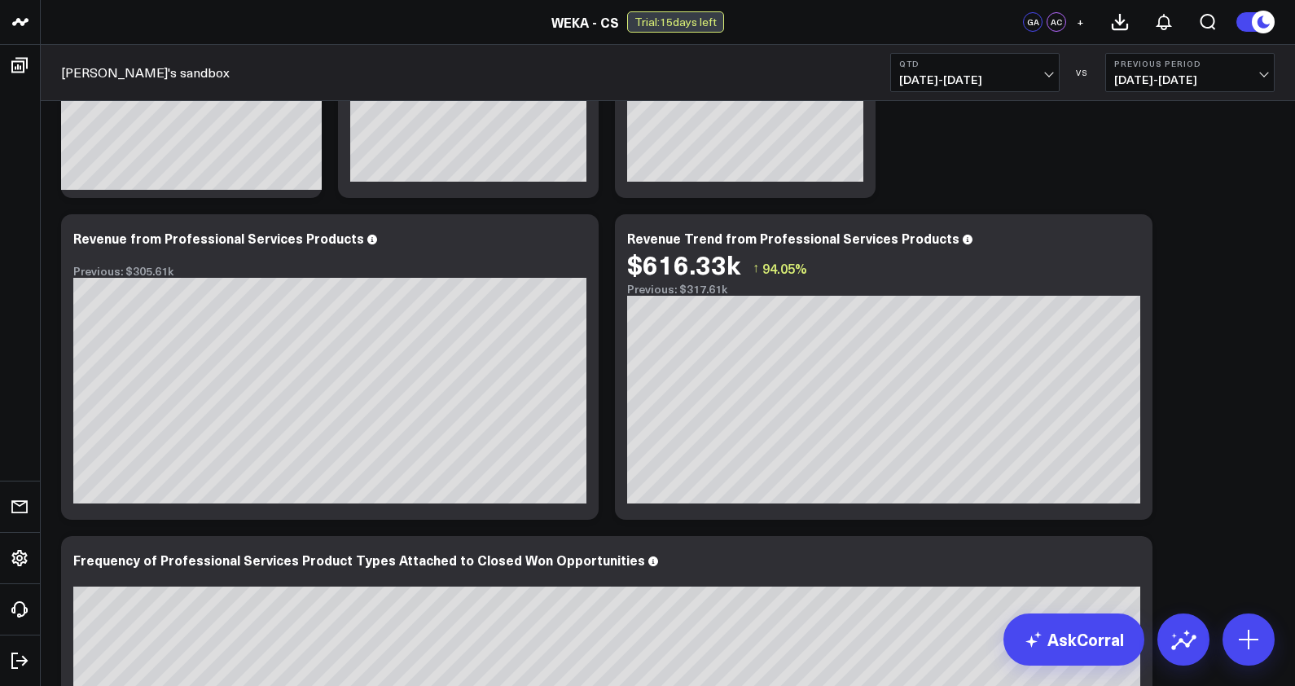
click at [1030, 83] on span "07/01/25 - 08/27/25" at bounding box center [974, 79] width 151 height 13
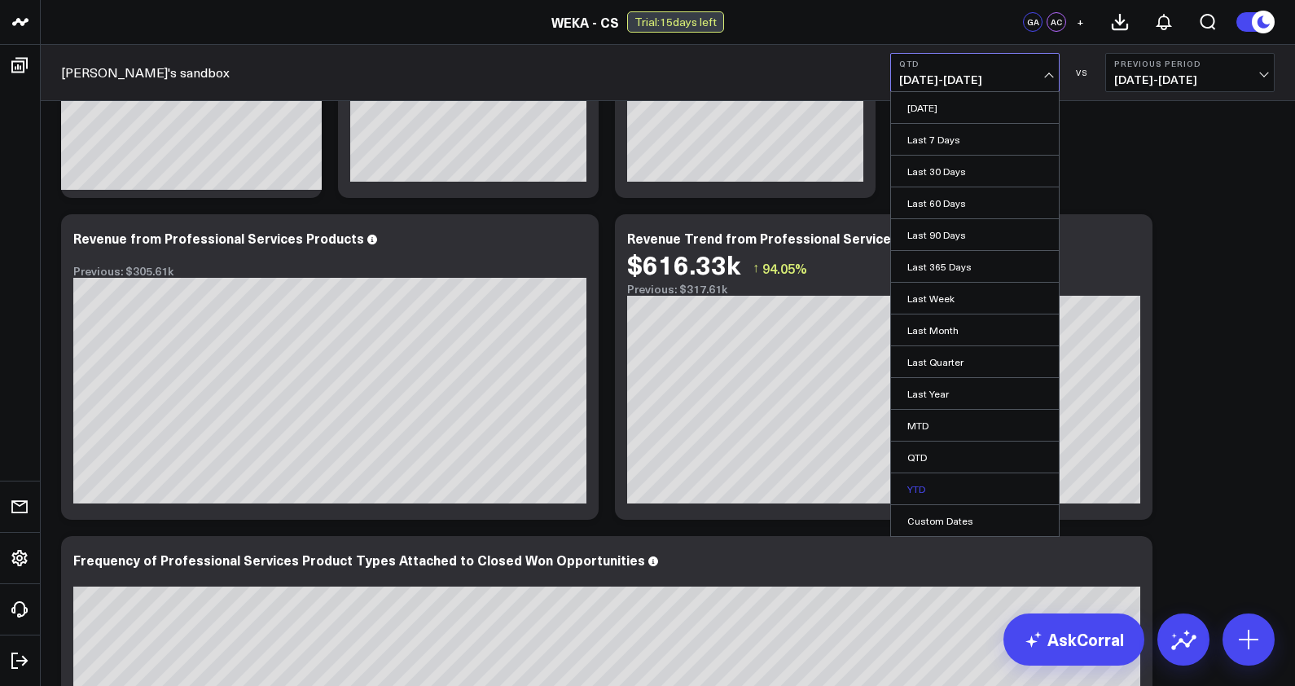
click at [923, 482] on link "YTD" at bounding box center [975, 488] width 168 height 31
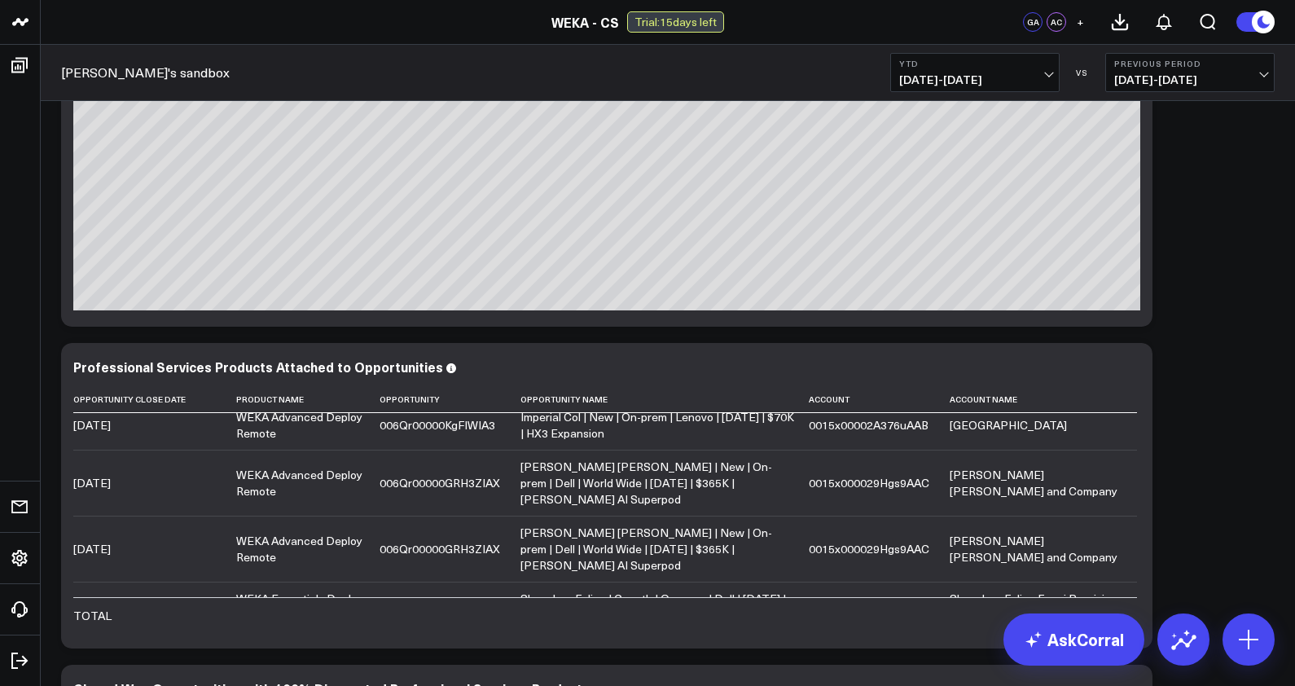
scroll to position [1239, 0]
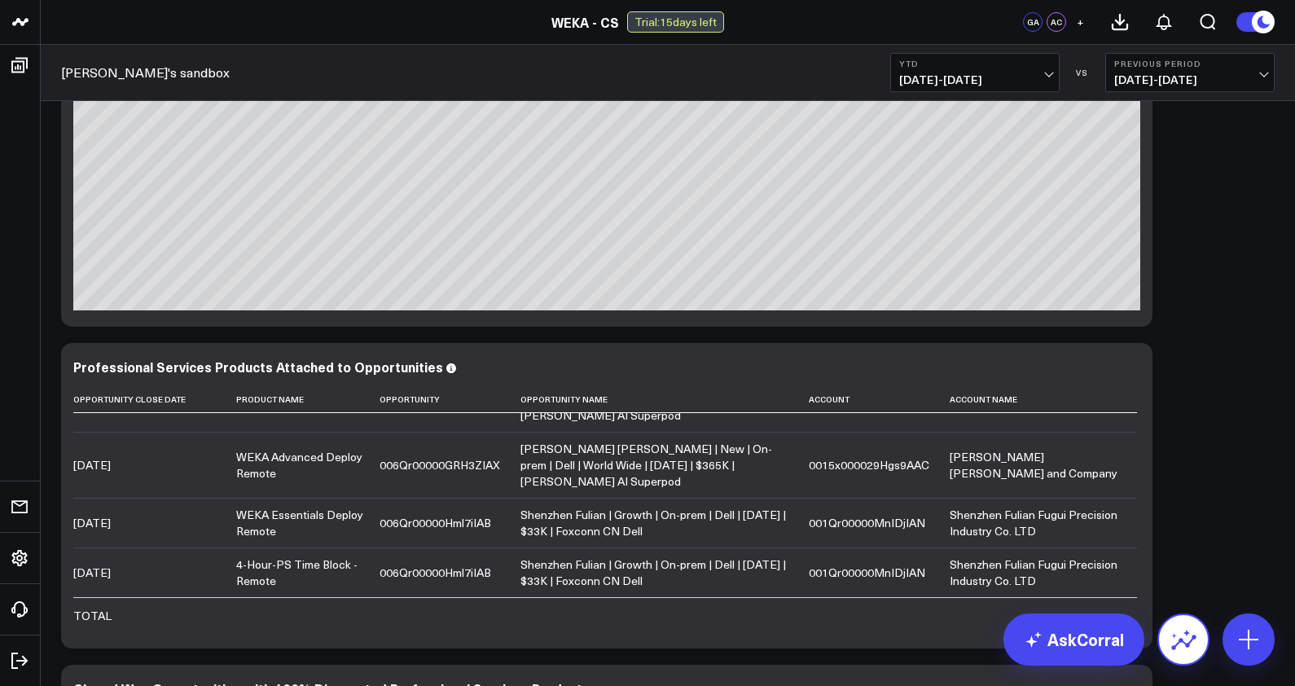
click at [1195, 638] on icon at bounding box center [1183, 641] width 25 height 15
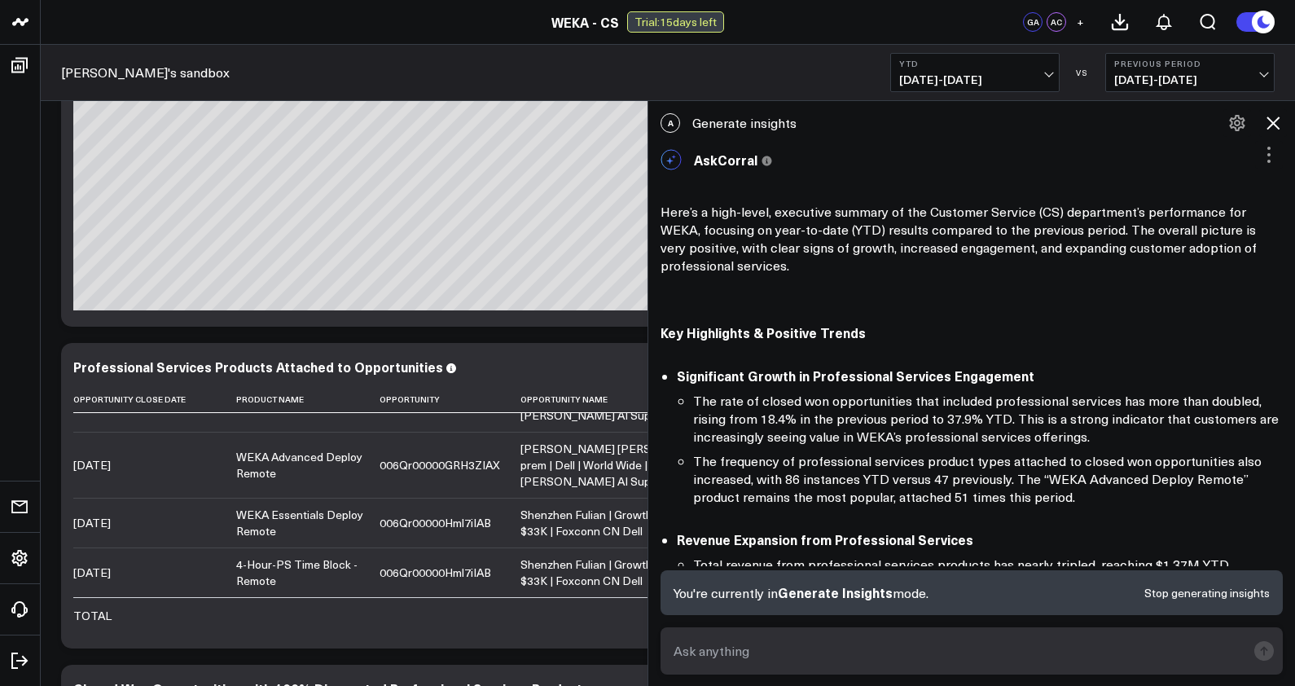
scroll to position [1143, 0]
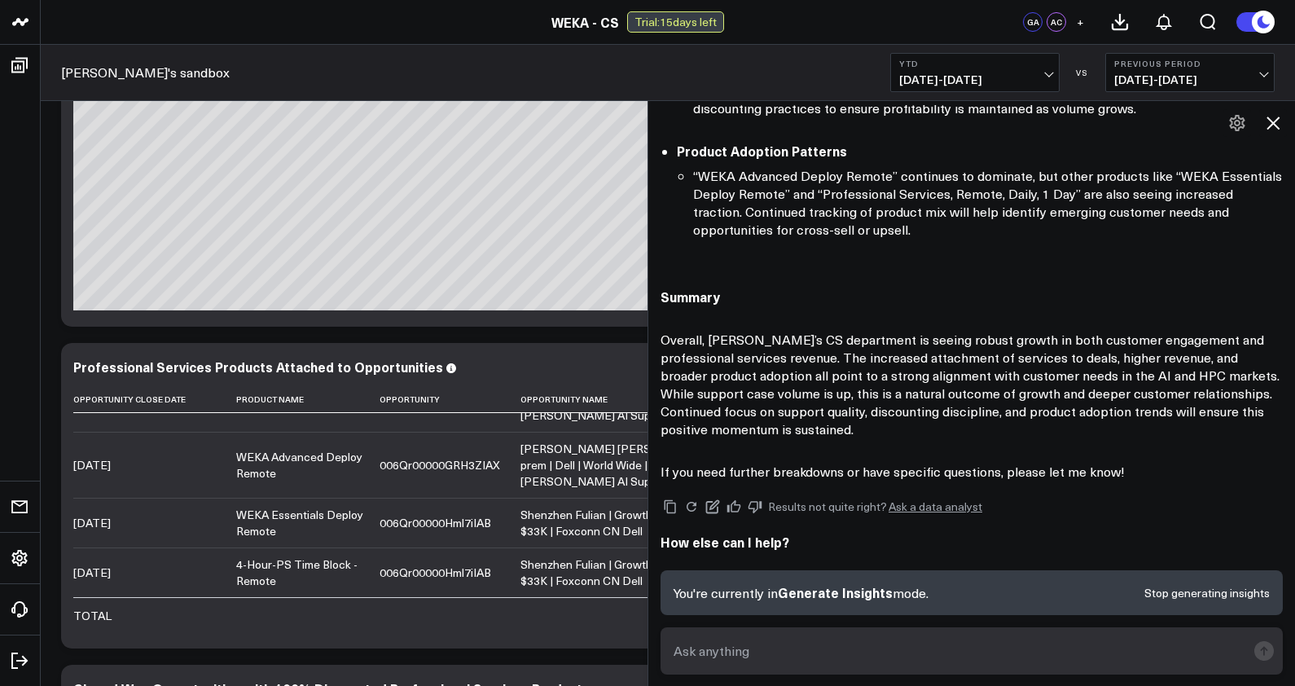
click at [1275, 125] on icon at bounding box center [1272, 122] width 13 height 13
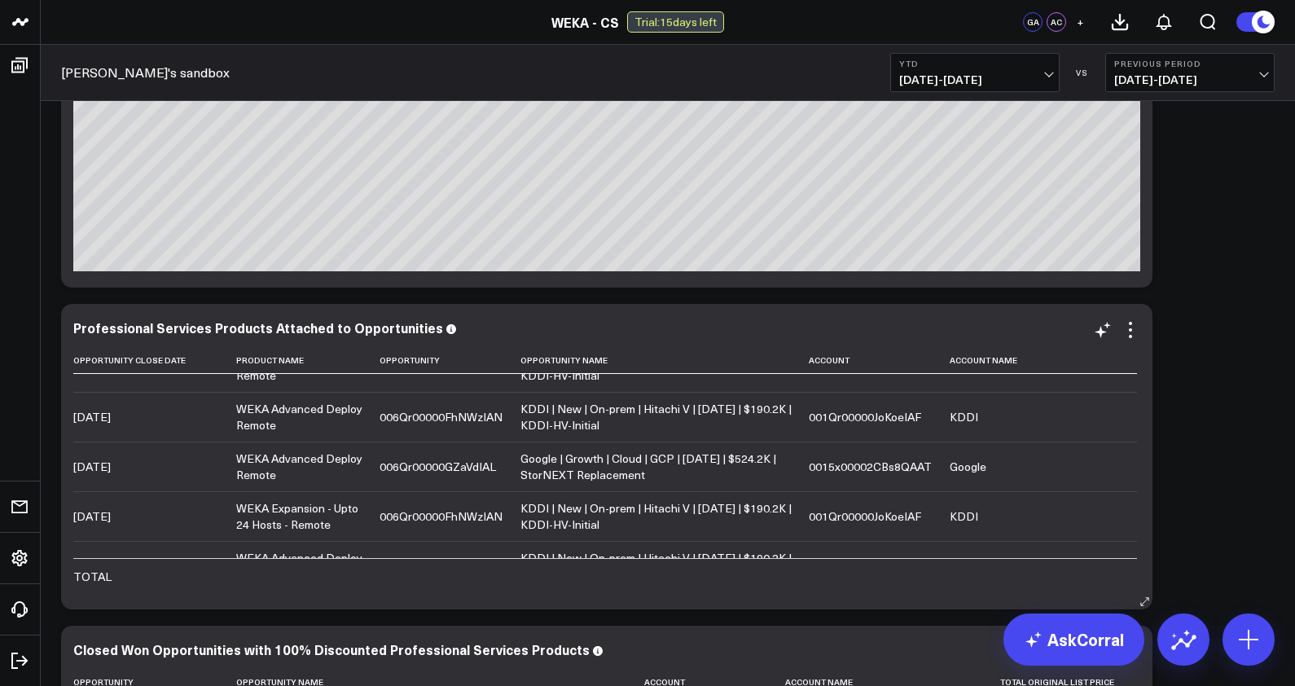
scroll to position [667, 0]
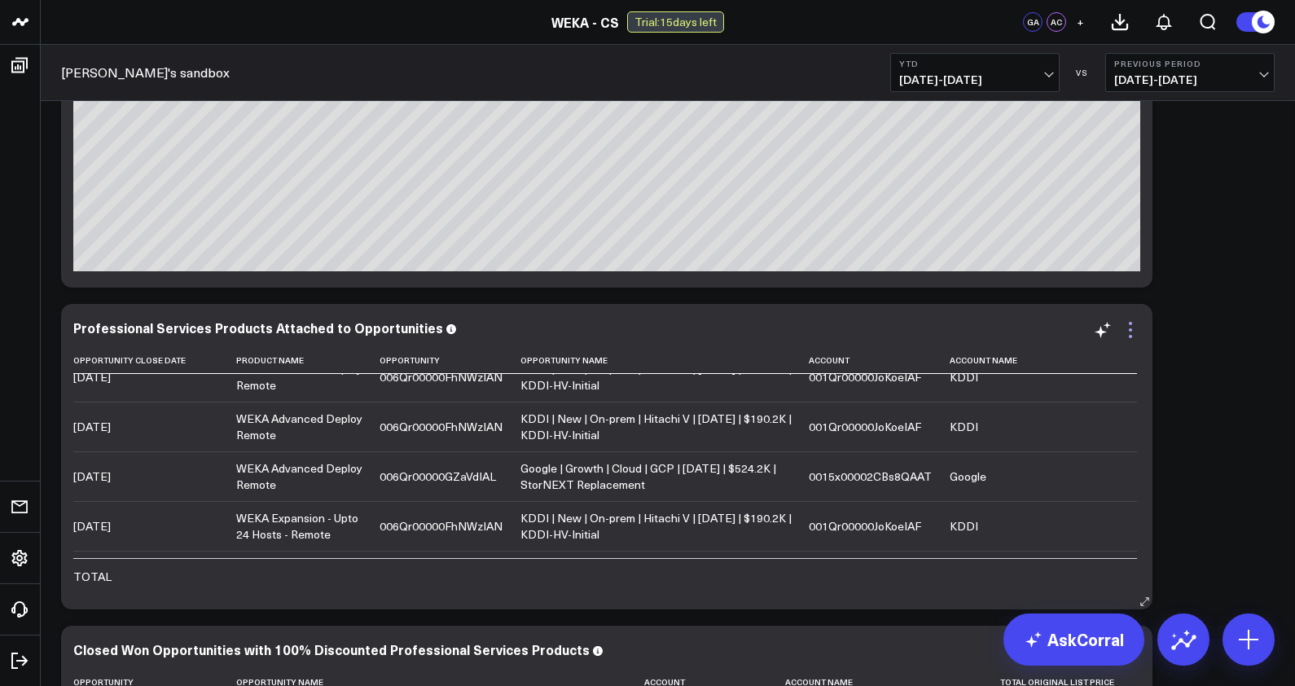
click at [1136, 331] on icon at bounding box center [1131, 330] width 20 height 20
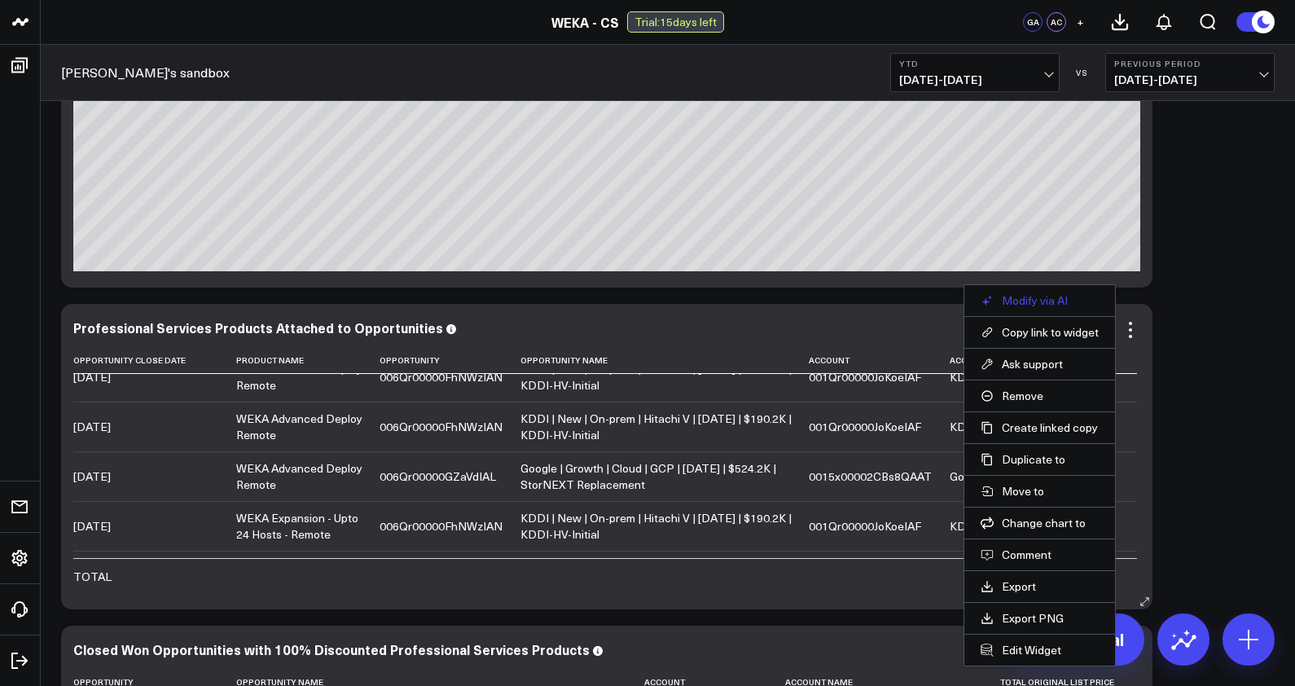
click at [1065, 302] on button "Modify via AI" at bounding box center [1040, 300] width 118 height 15
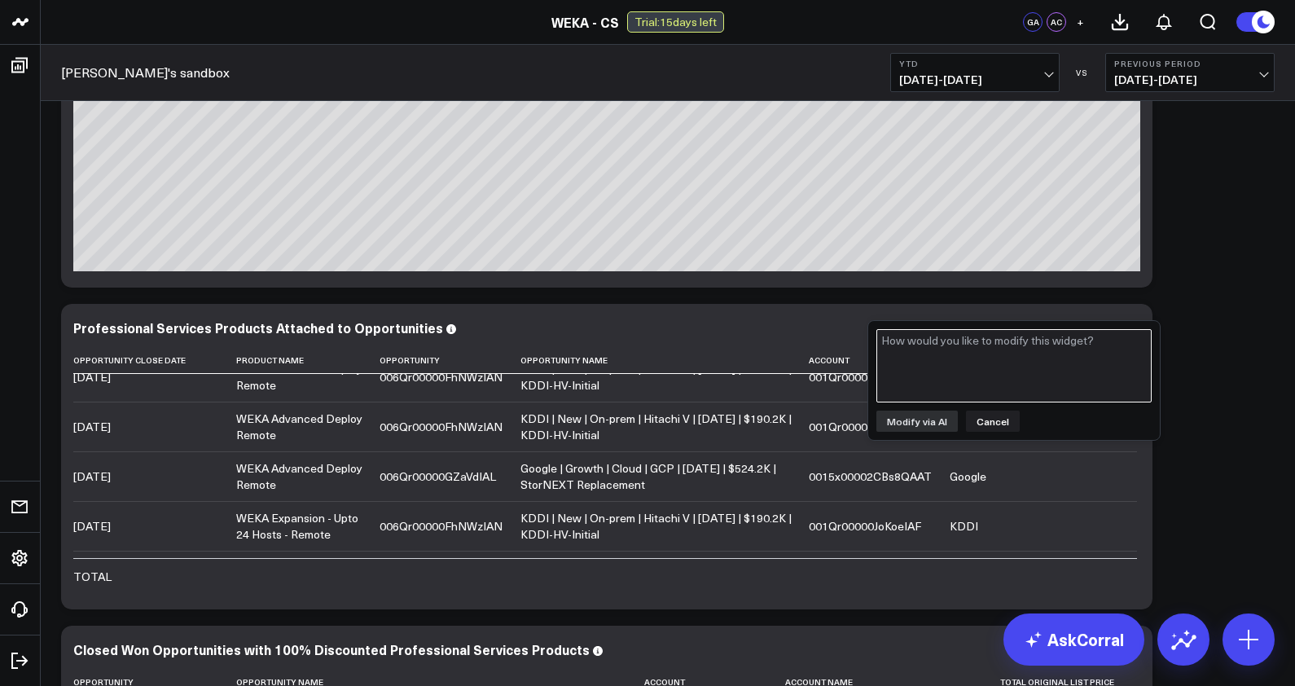
click at [1040, 350] on textarea at bounding box center [1013, 365] width 275 height 73
type textarea "add the sales price for the product professional services"
click at [933, 423] on button "Modify via AI" at bounding box center [916, 420] width 81 height 21
